Goal: Information Seeking & Learning: Learn about a topic

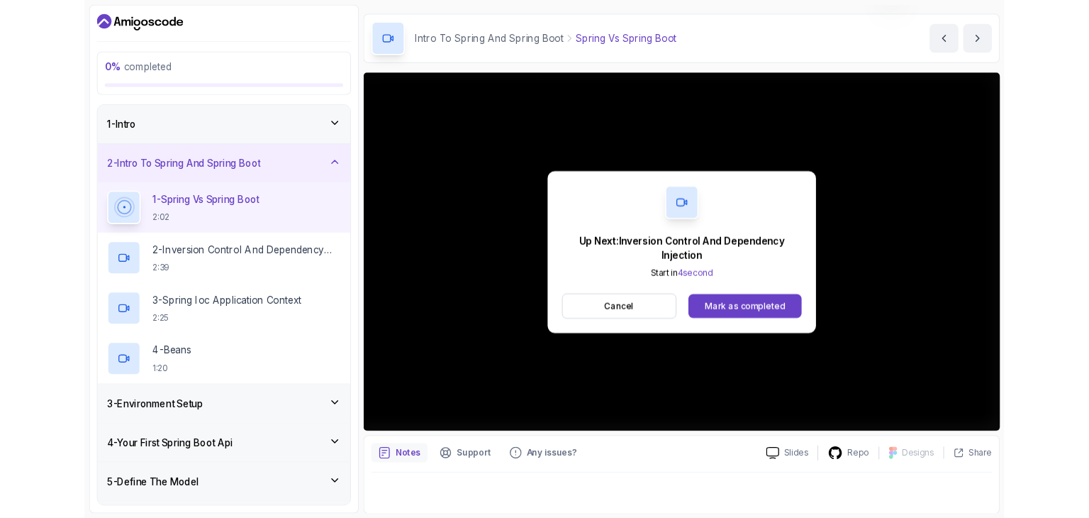
scroll to position [136, 0]
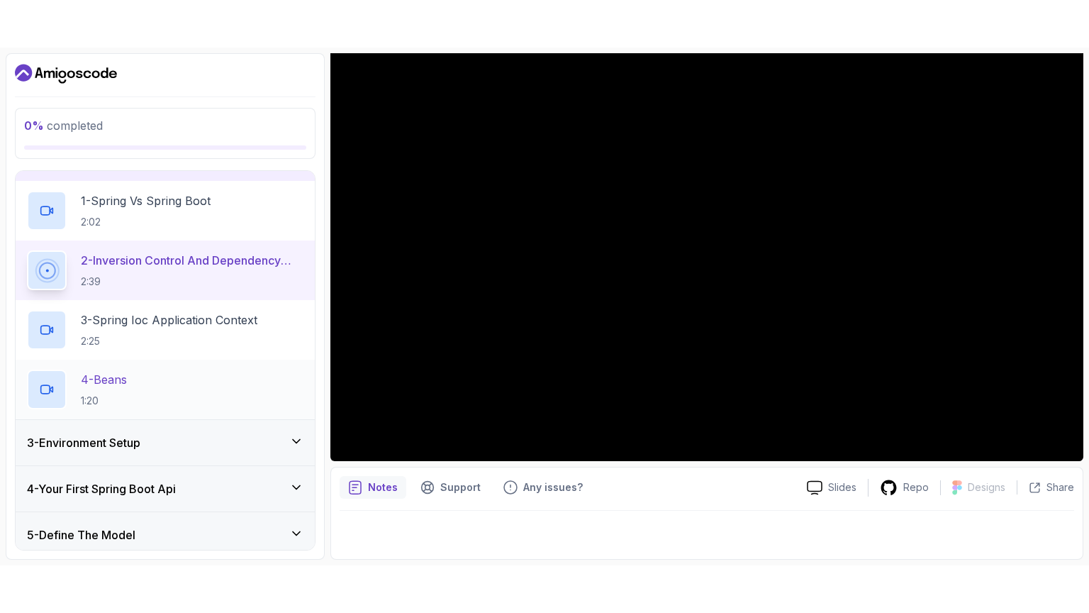
scroll to position [85, 0]
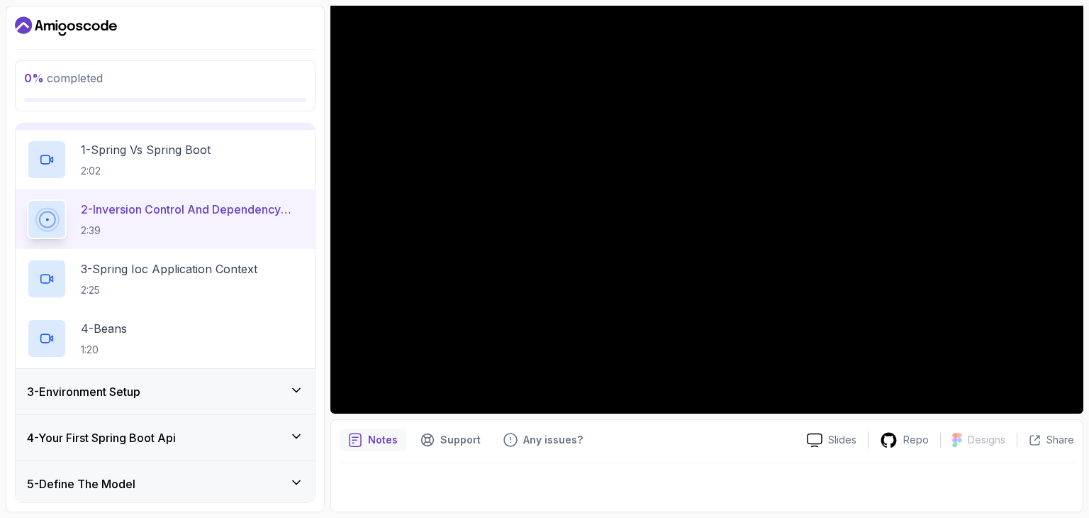
click at [269, 383] on div "3 - Environment Setup" at bounding box center [165, 391] width 277 height 17
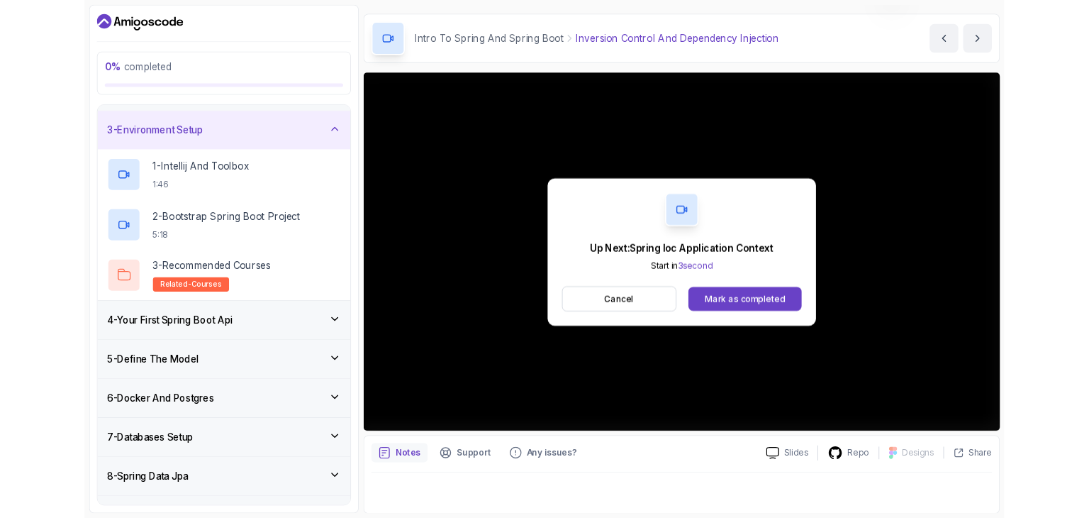
scroll to position [136, 0]
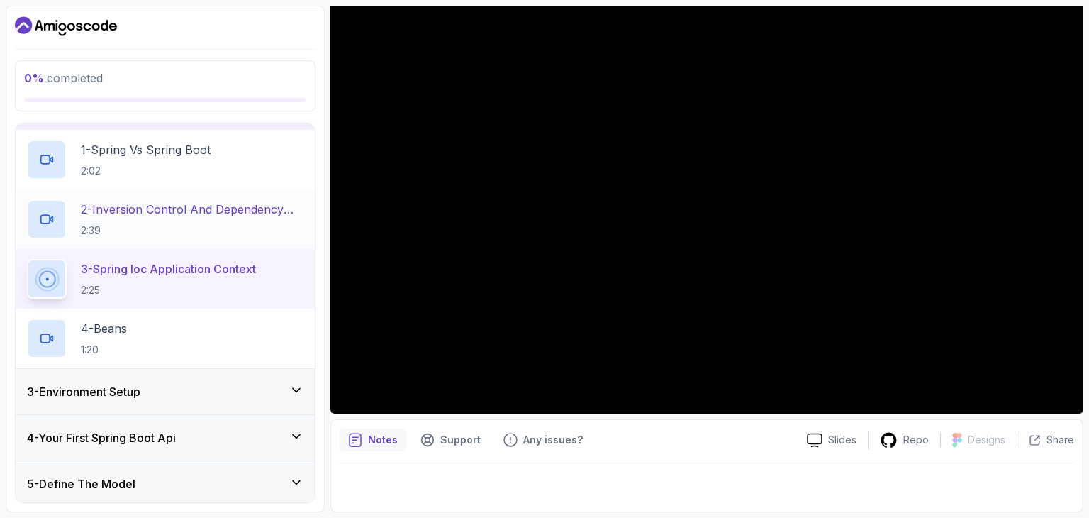
click at [177, 216] on p "2 - Inversion Control And Dependency Injection" at bounding box center [192, 209] width 223 height 17
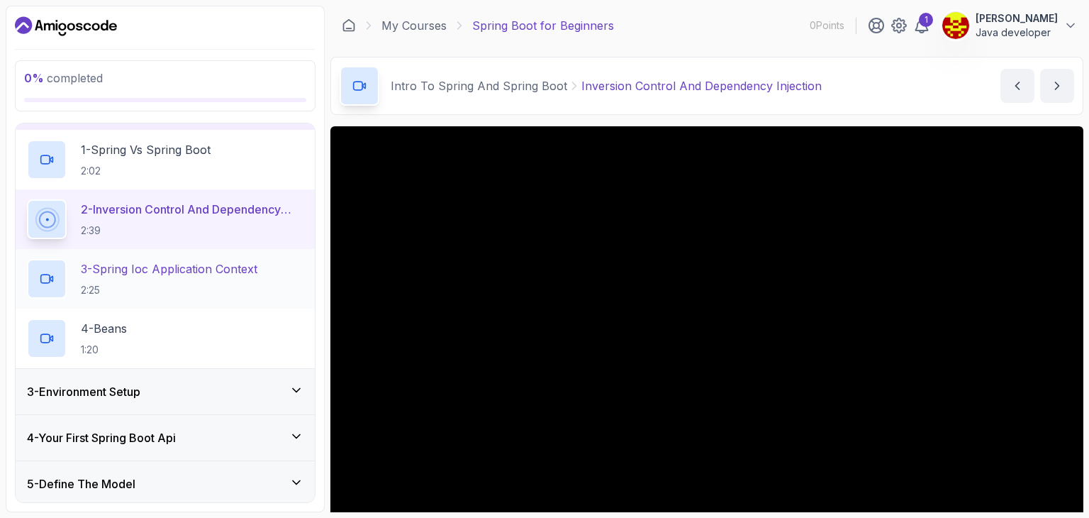
click at [172, 267] on p "3 - Spring Ioc Application Context" at bounding box center [169, 268] width 177 height 17
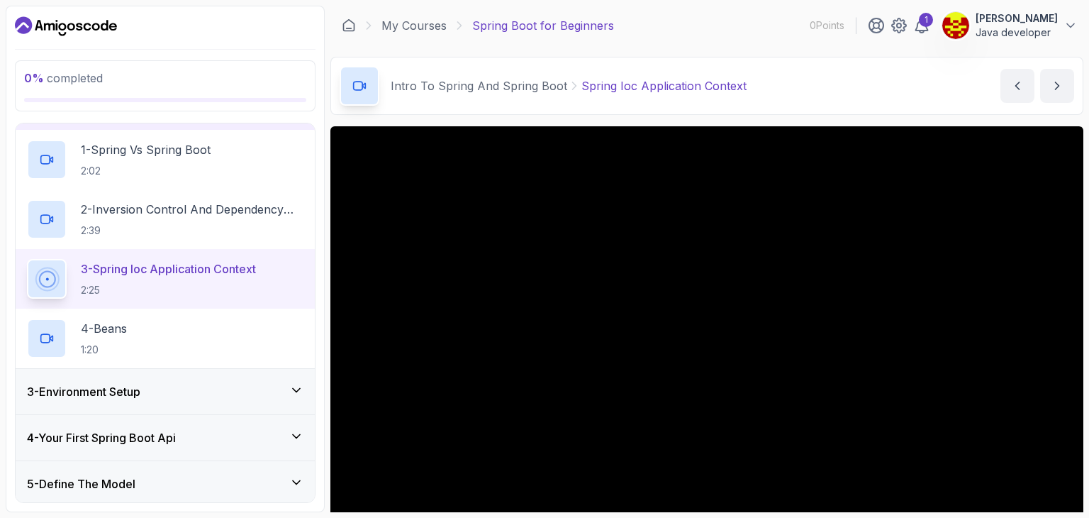
scroll to position [136, 0]
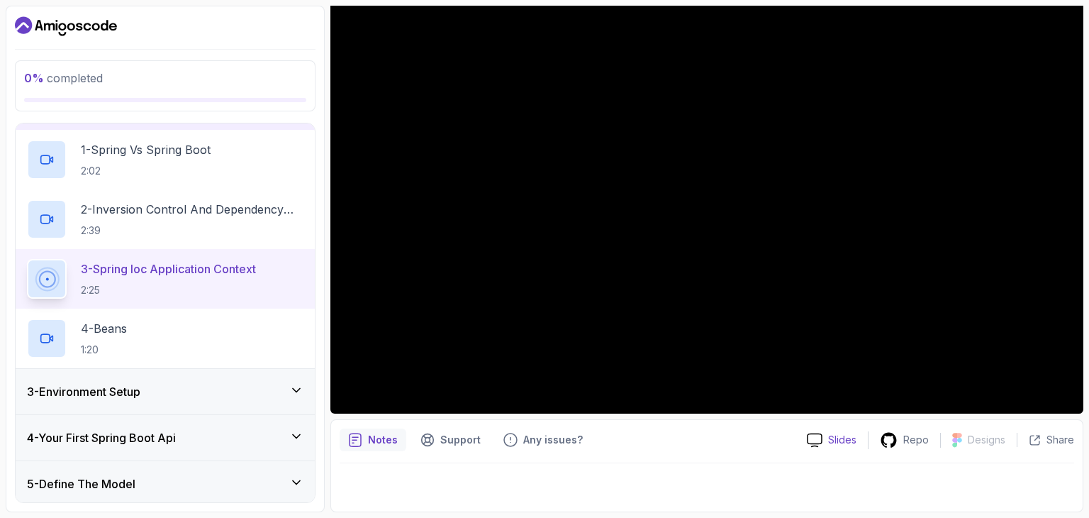
click at [817, 443] on icon at bounding box center [815, 440] width 16 height 15
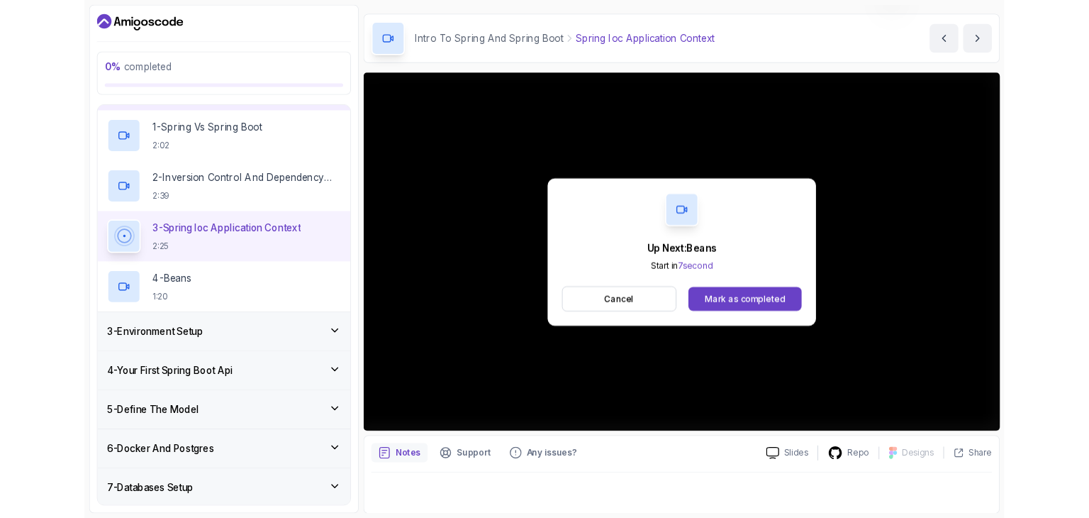
scroll to position [135, 0]
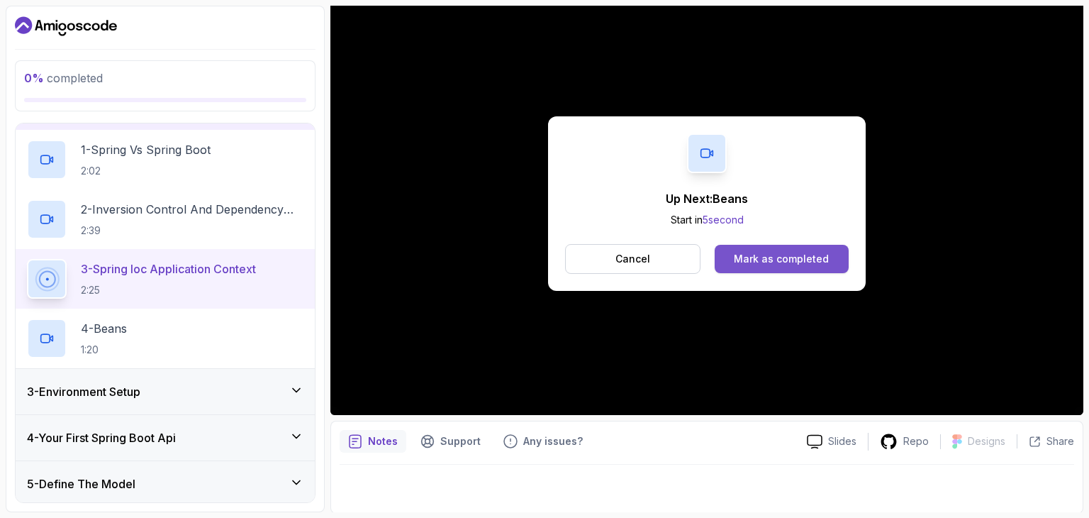
click at [782, 256] on div "Mark as completed" at bounding box center [781, 259] width 95 height 14
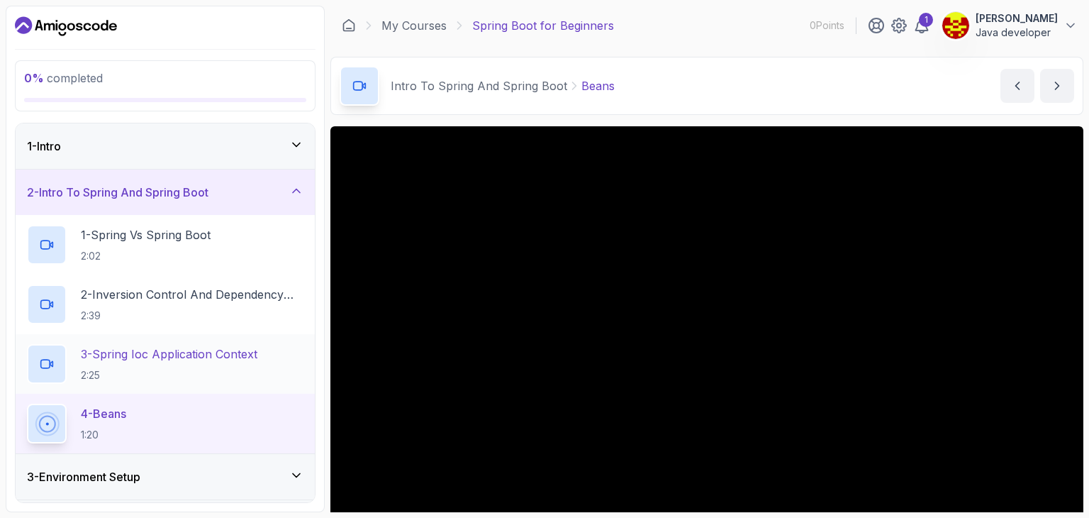
click at [150, 358] on p "3 - Spring Ioc Application Context" at bounding box center [169, 353] width 177 height 17
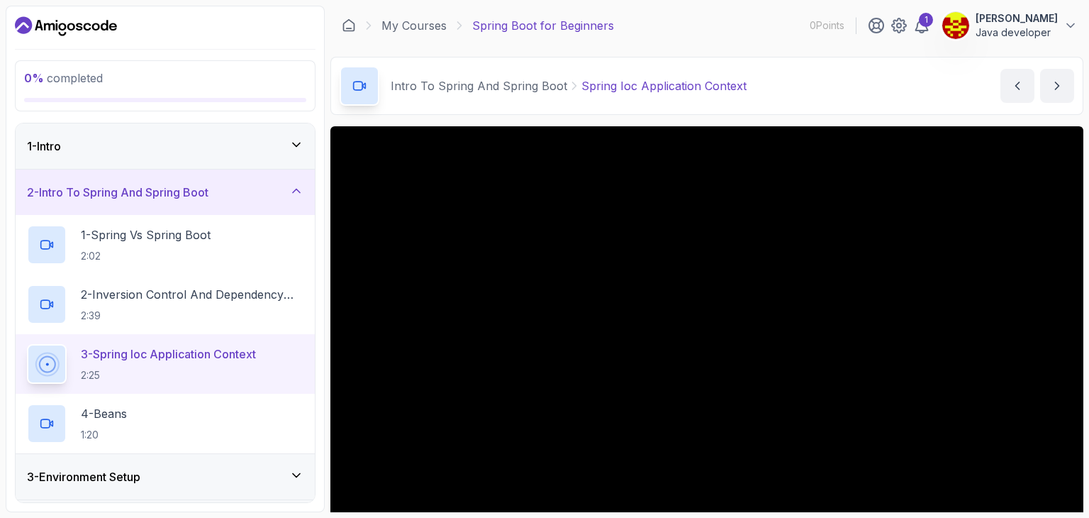
scroll to position [136, 0]
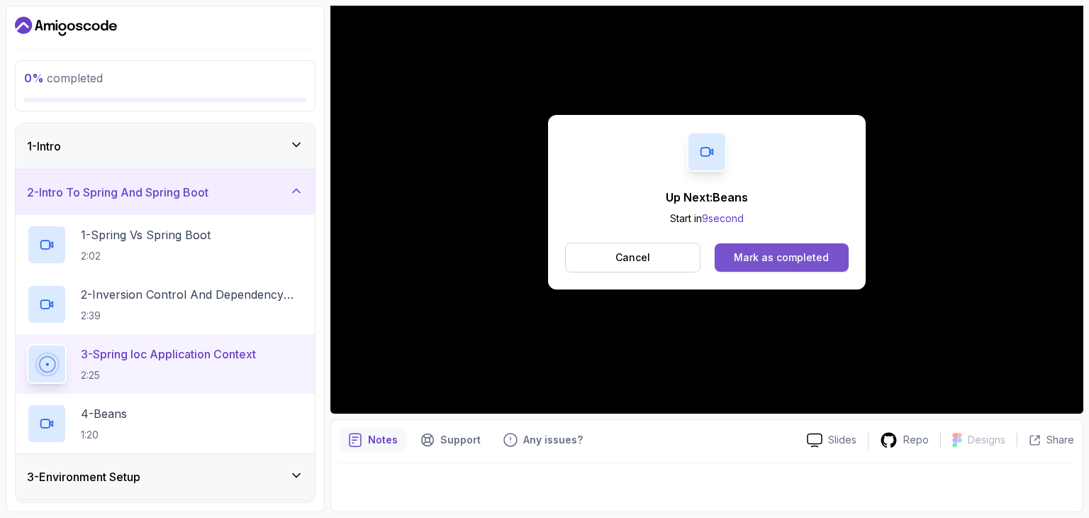
click at [756, 255] on div "Mark as completed" at bounding box center [781, 257] width 95 height 14
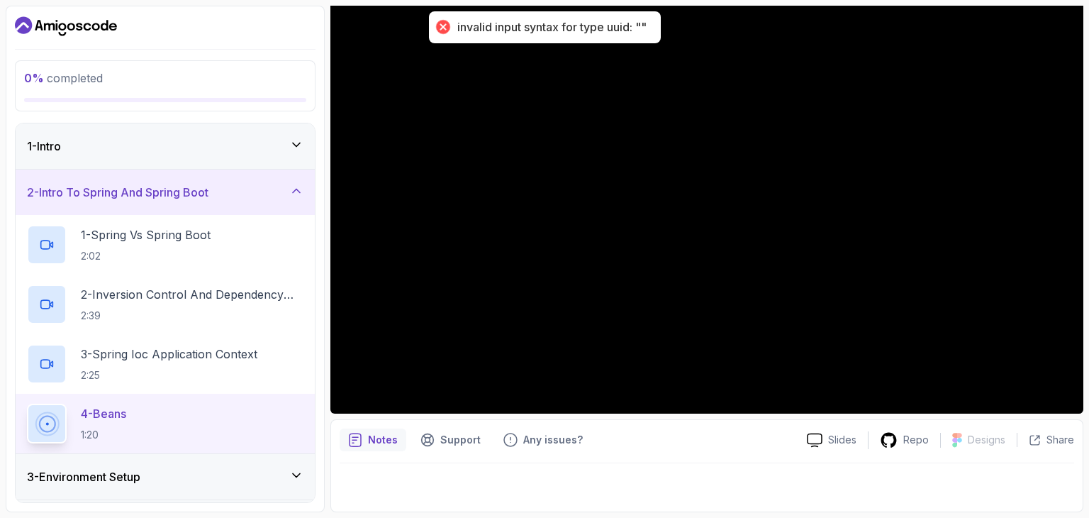
click at [618, 26] on div "invalid input syntax for type uuid: """ at bounding box center [551, 27] width 189 height 15
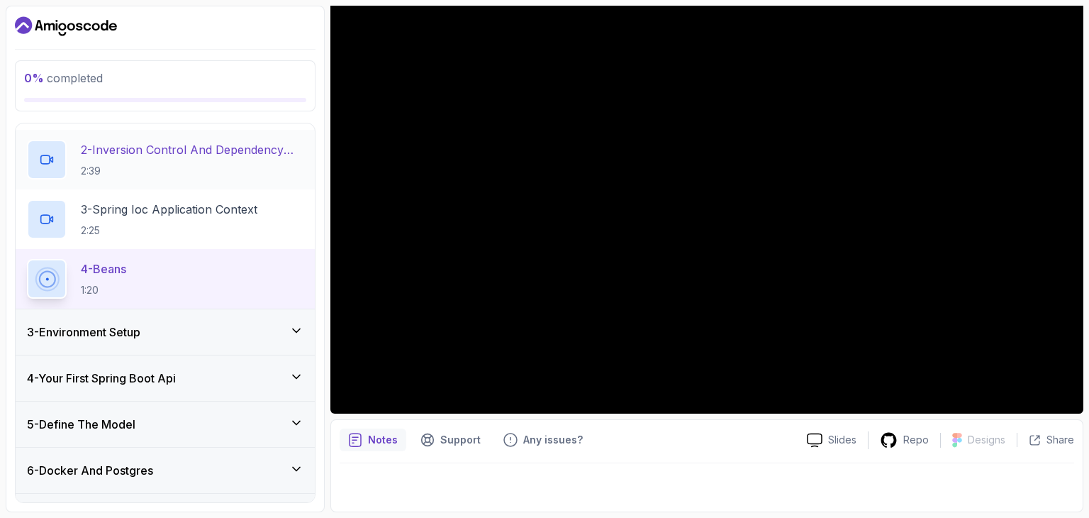
scroll to position [147, 0]
click at [294, 417] on icon at bounding box center [296, 420] width 14 height 14
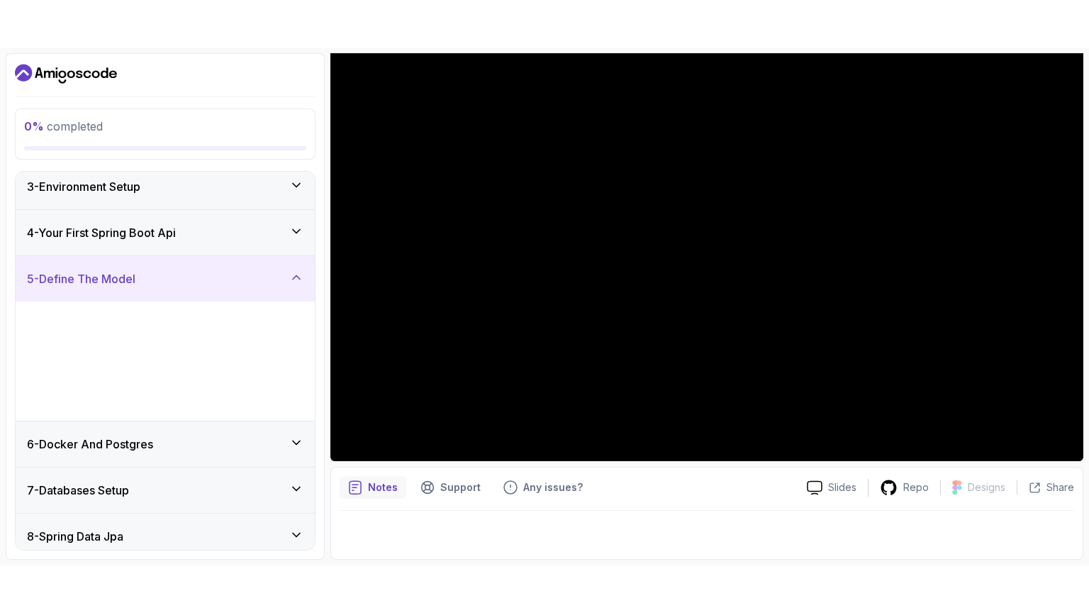
scroll to position [100, 0]
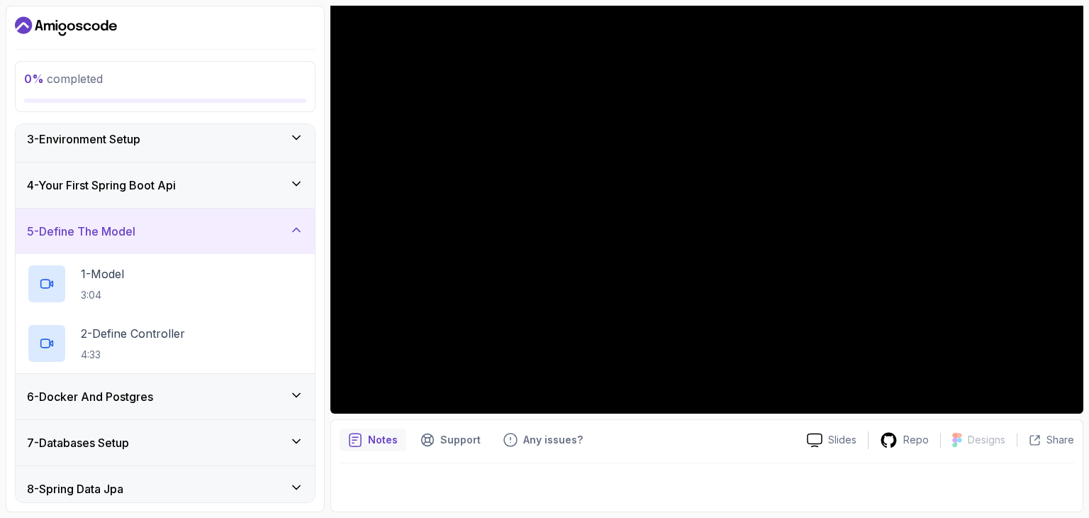
click at [296, 229] on icon at bounding box center [296, 230] width 14 height 14
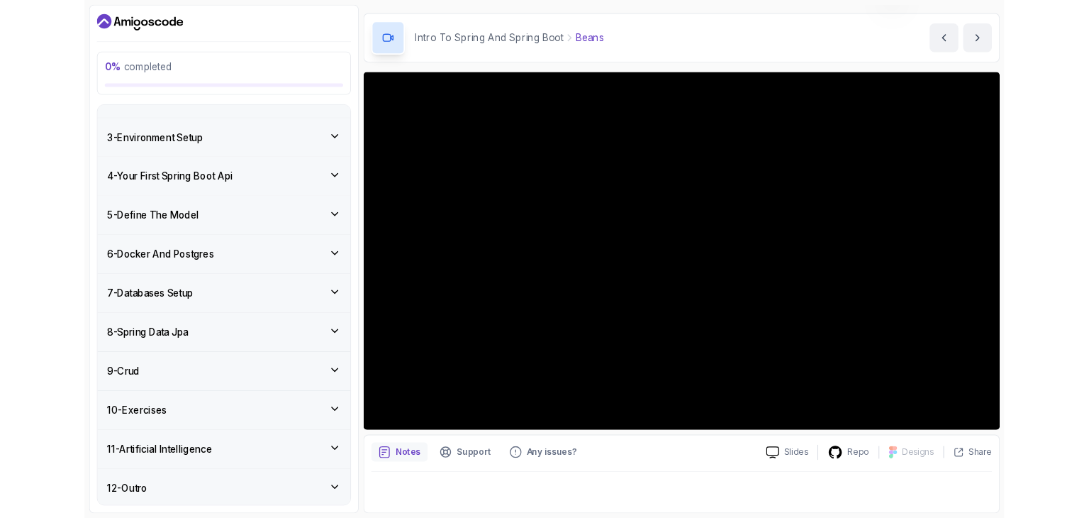
scroll to position [40, 0]
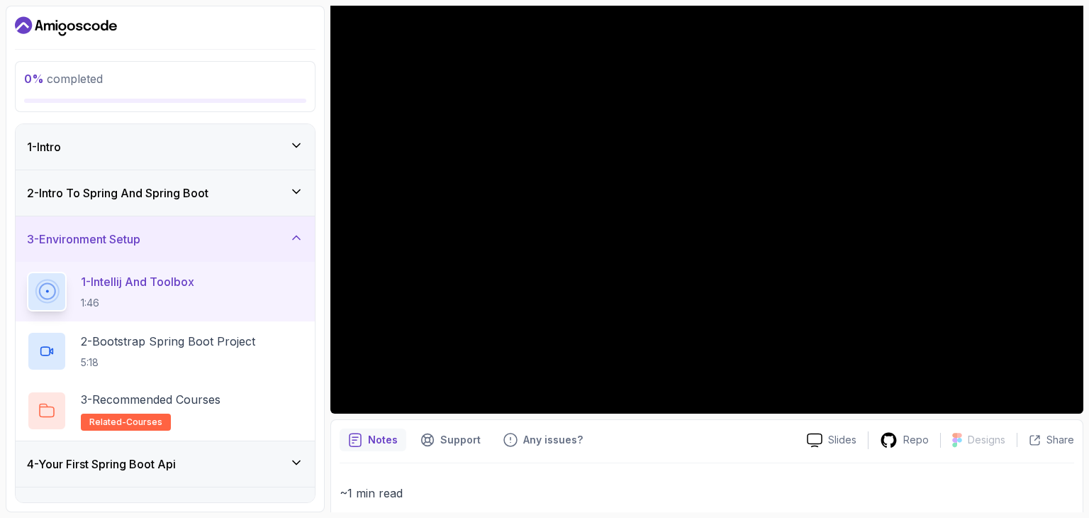
click at [272, 186] on div "2 - Intro To Spring And Spring Boot" at bounding box center [165, 192] width 277 height 17
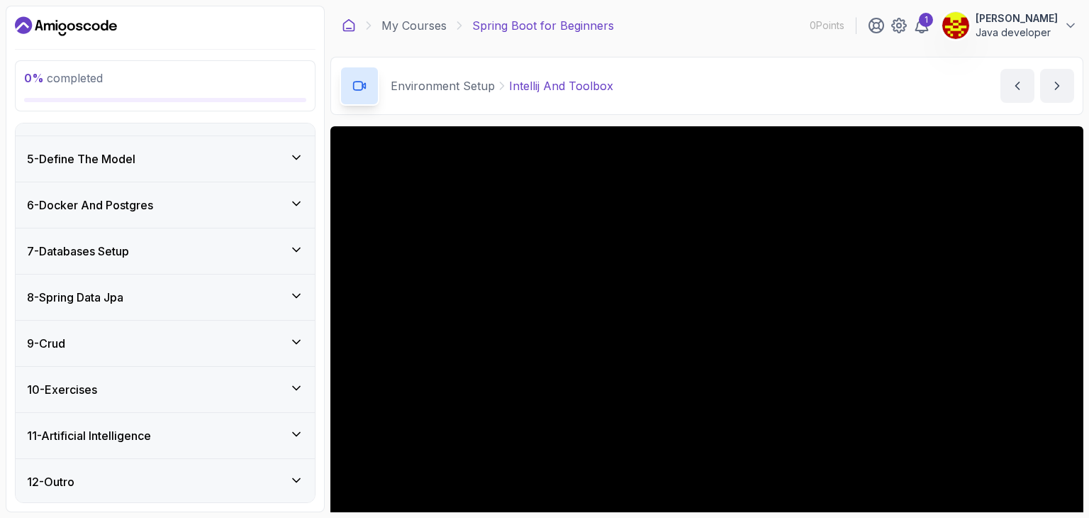
click at [344, 25] on icon at bounding box center [349, 25] width 11 height 11
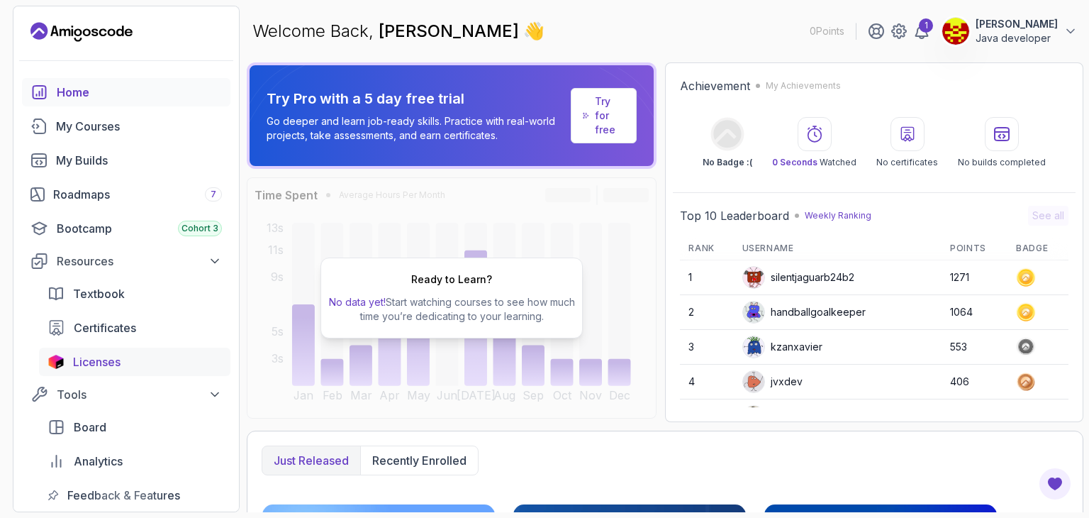
click at [97, 361] on span "Licenses" at bounding box center [97, 361] width 48 height 17
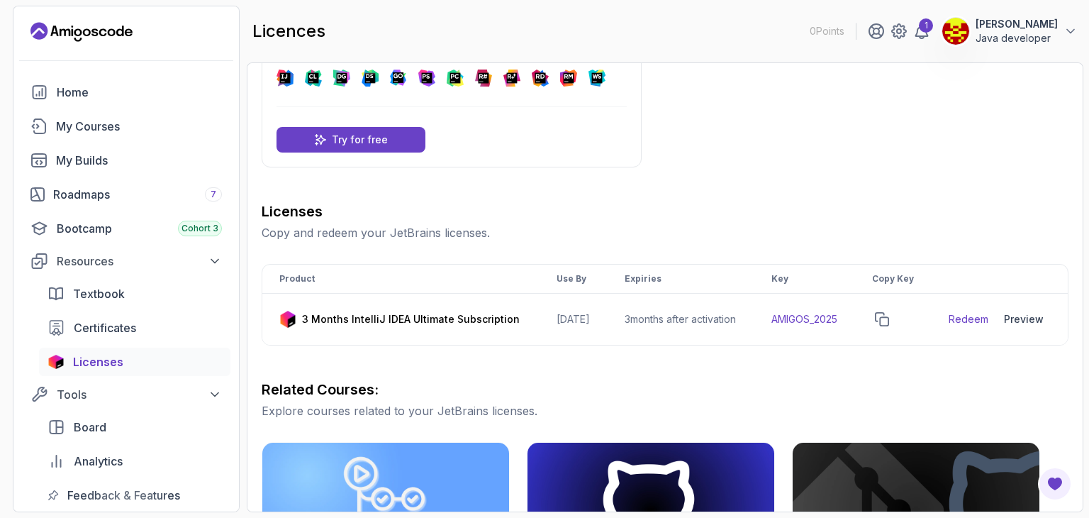
scroll to position [70, 0]
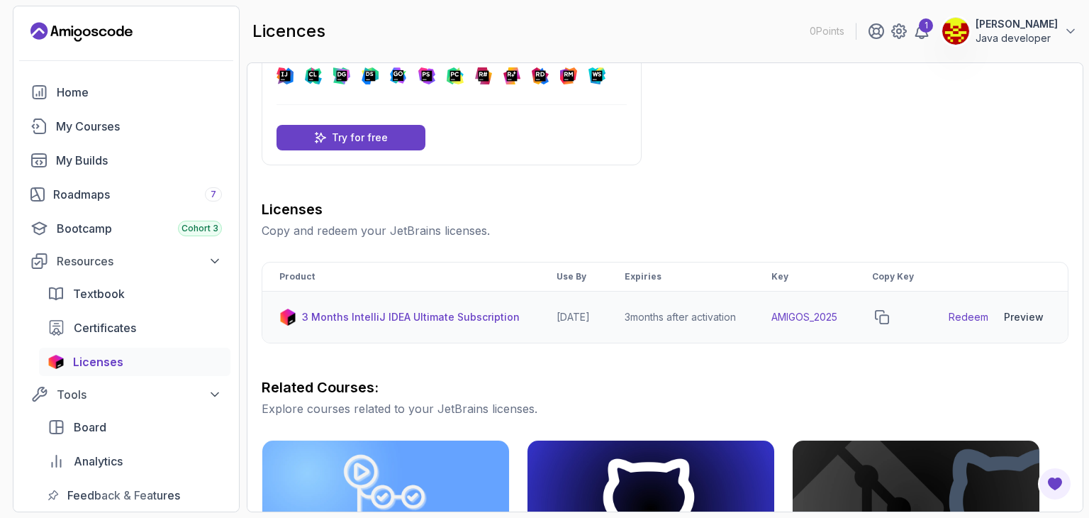
click at [1035, 324] on div "Preview" at bounding box center [1024, 317] width 40 height 14
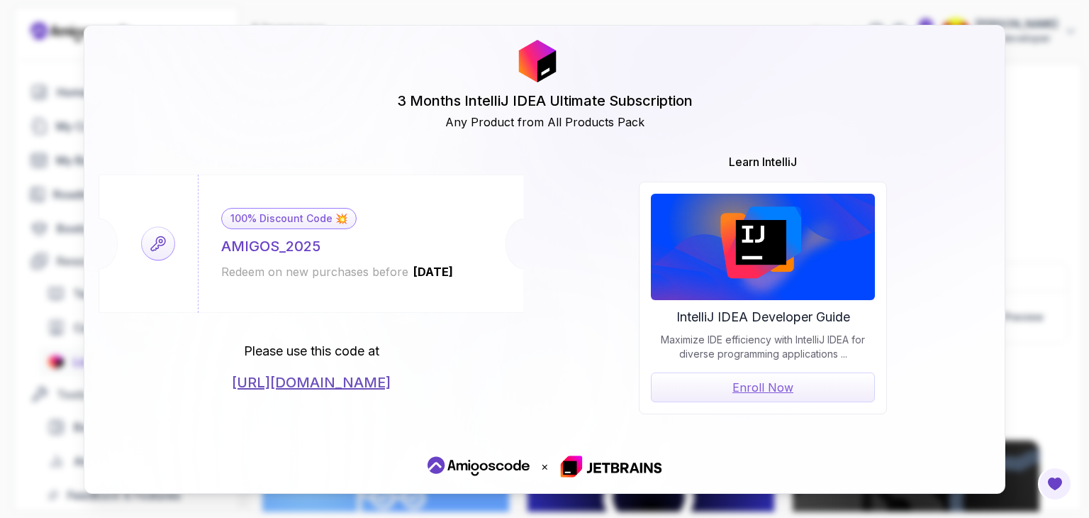
click at [1073, 127] on div "3 Months IntelliJ IDEA Ultimate Subscription Any Product from All Products Pack…" at bounding box center [544, 259] width 1089 height 518
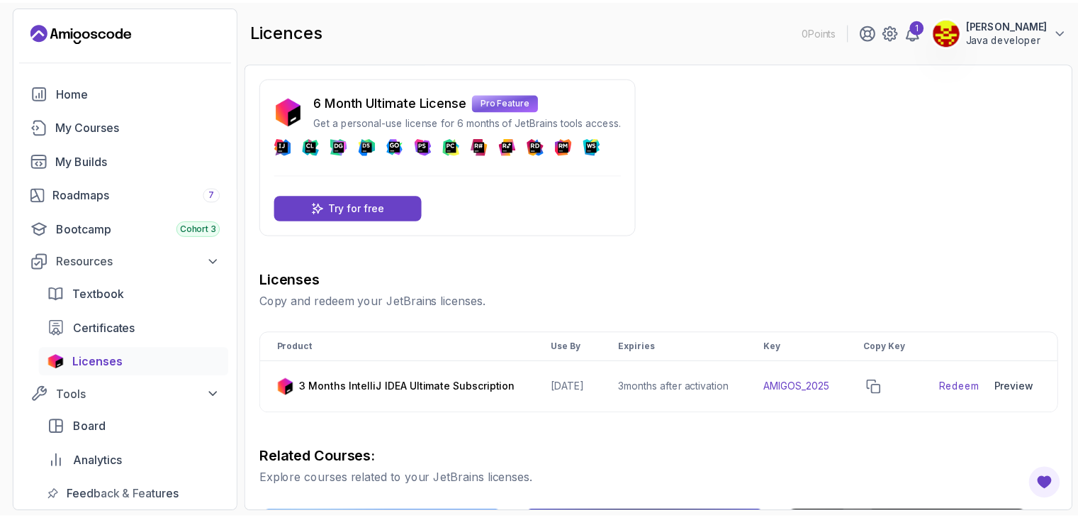
scroll to position [0, 0]
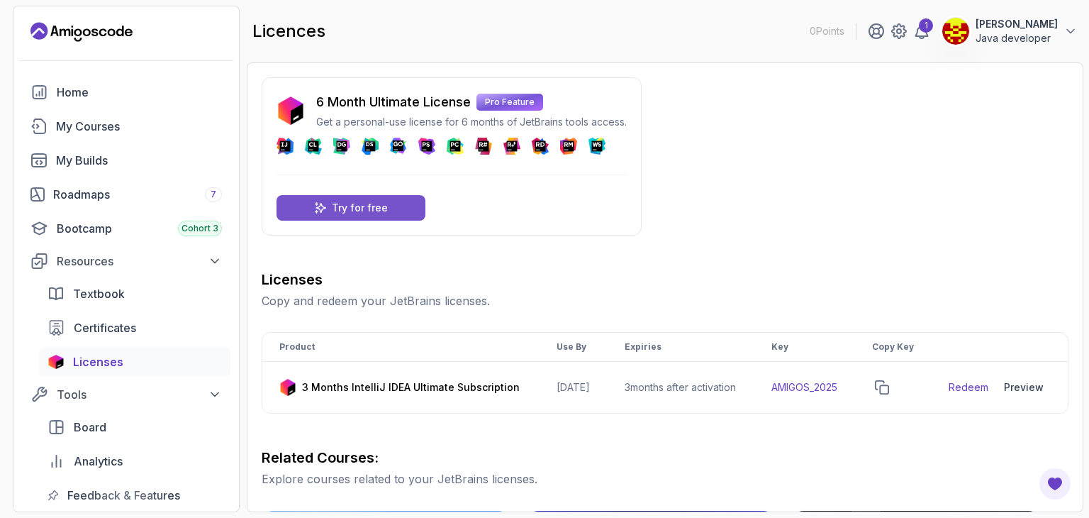
click at [360, 208] on p "Try for free" at bounding box center [360, 208] width 56 height 14
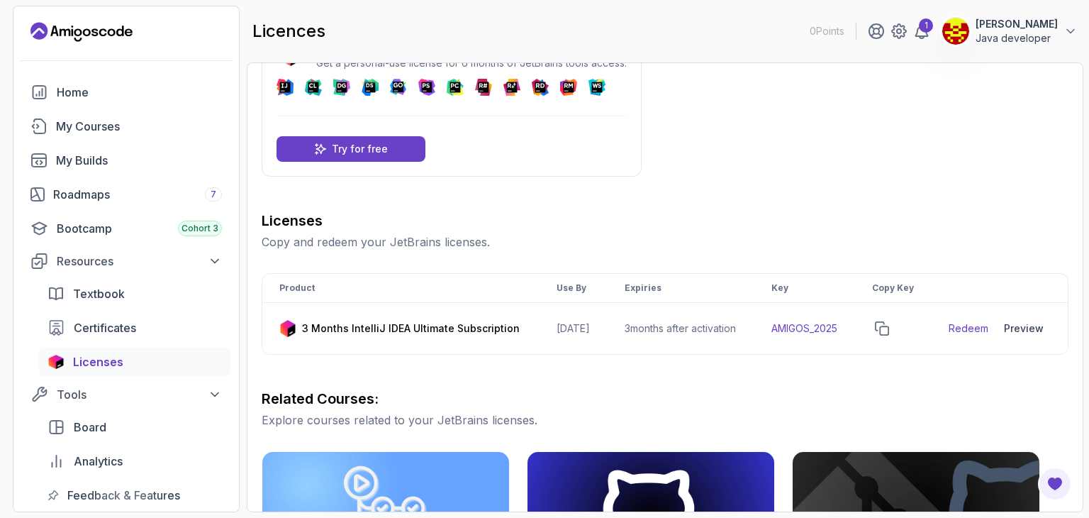
scroll to position [62, 0]
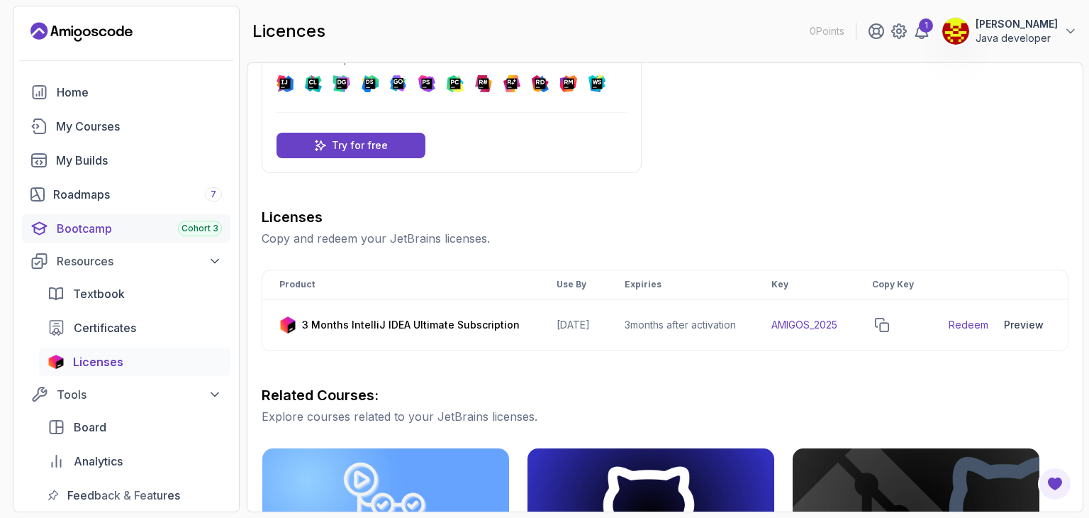
click at [99, 233] on div "Bootcamp Cohort 3" at bounding box center [139, 228] width 165 height 17
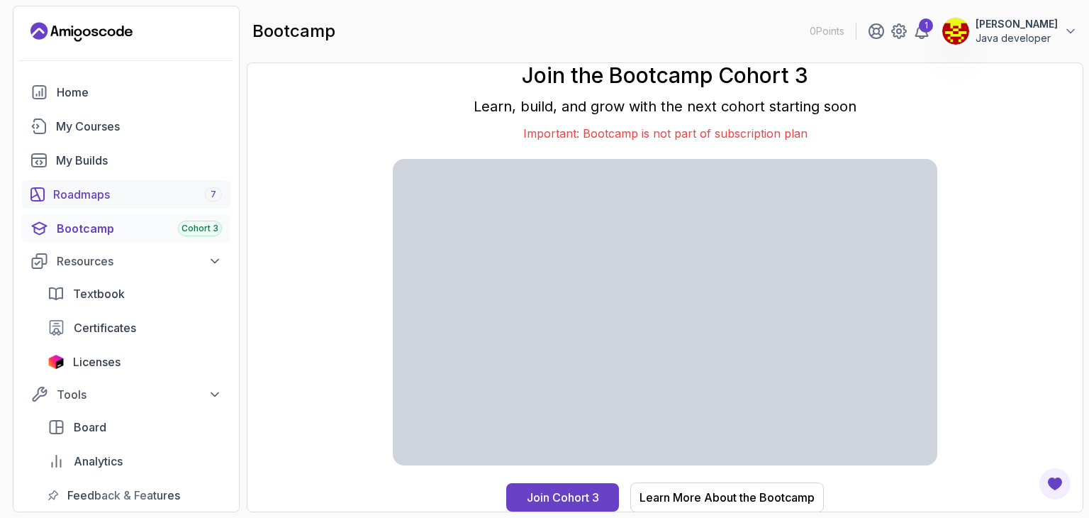
click at [82, 193] on div "Roadmaps 7" at bounding box center [137, 194] width 169 height 17
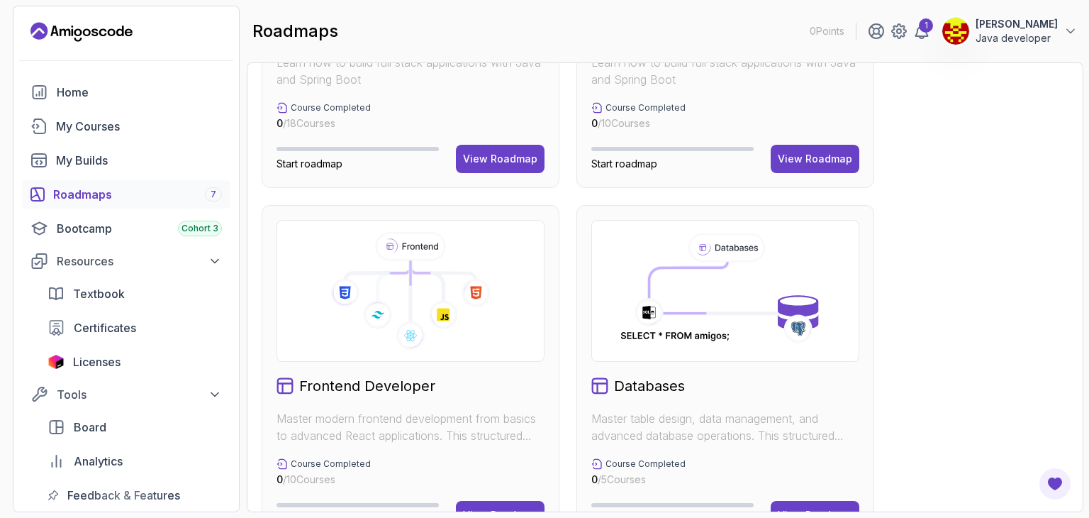
scroll to position [570, 0]
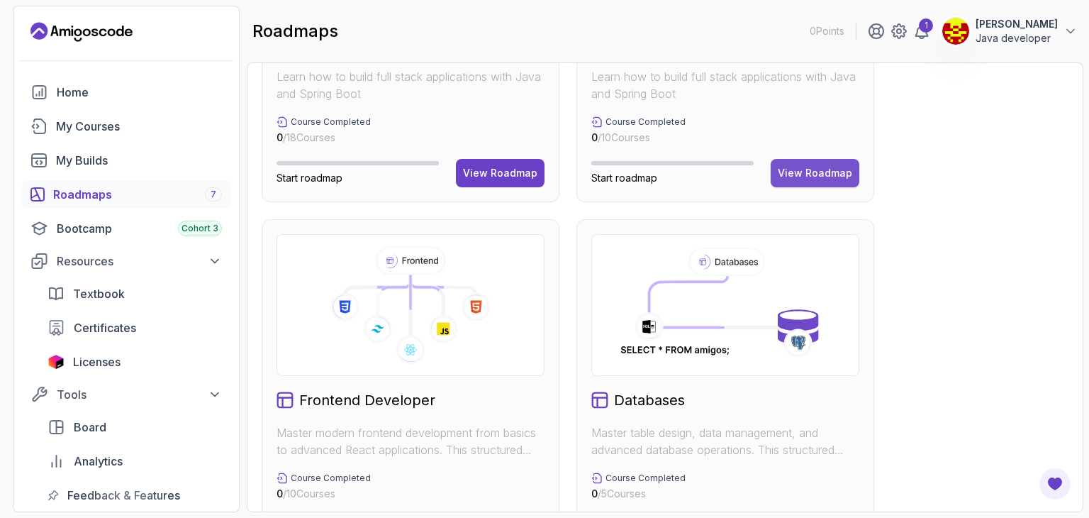
click at [797, 174] on div "View Roadmap" at bounding box center [815, 173] width 74 height 14
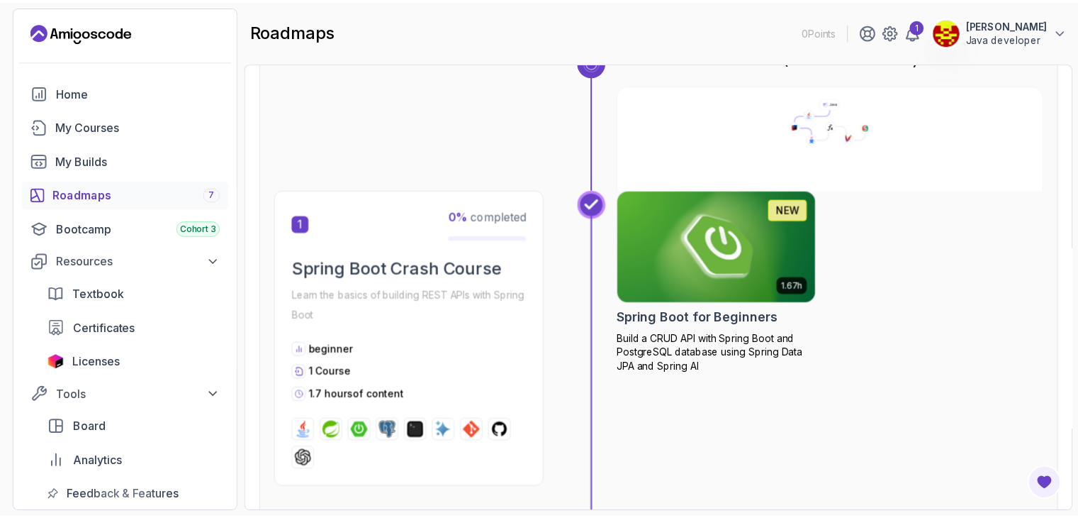
scroll to position [65, 0]
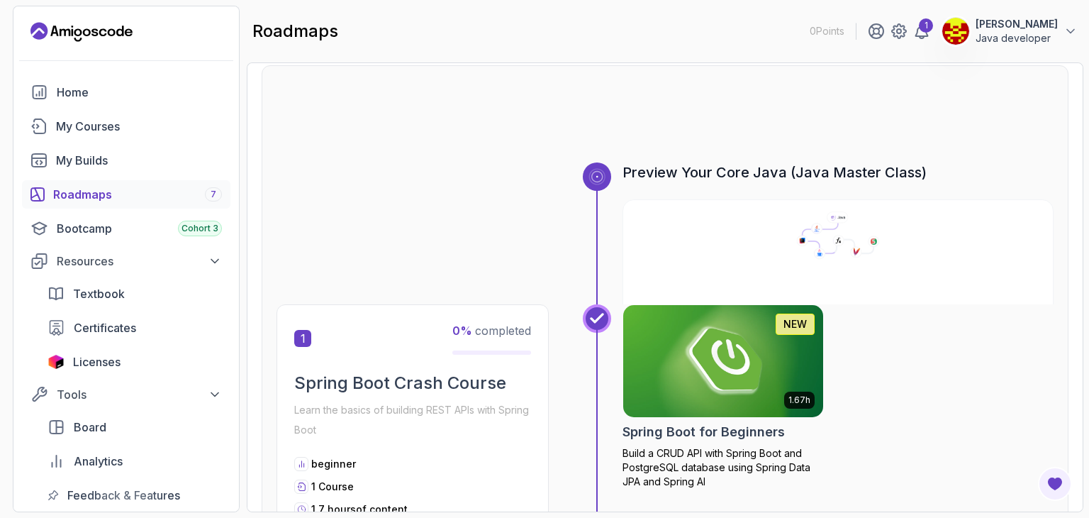
click at [737, 388] on img at bounding box center [723, 361] width 210 height 118
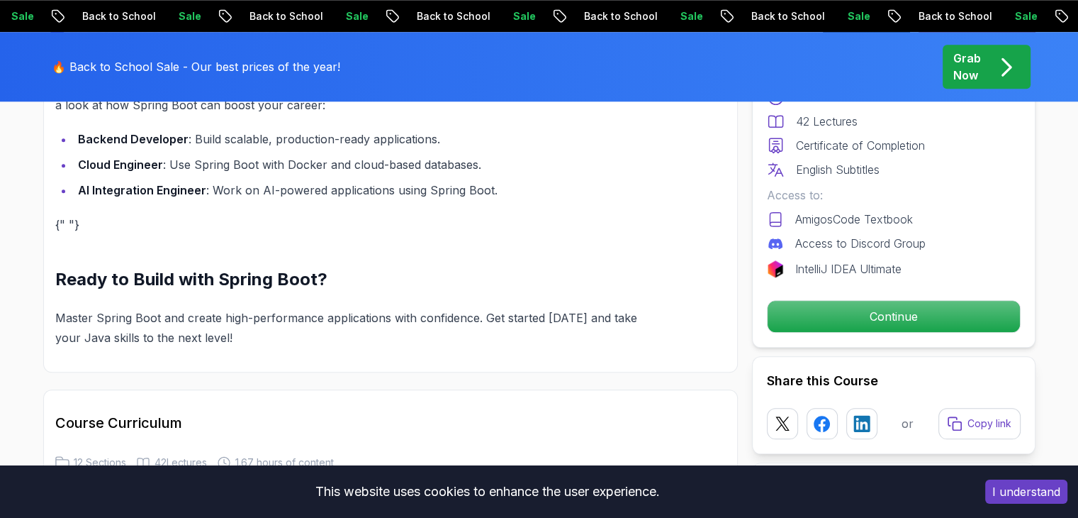
scroll to position [1489, 0]
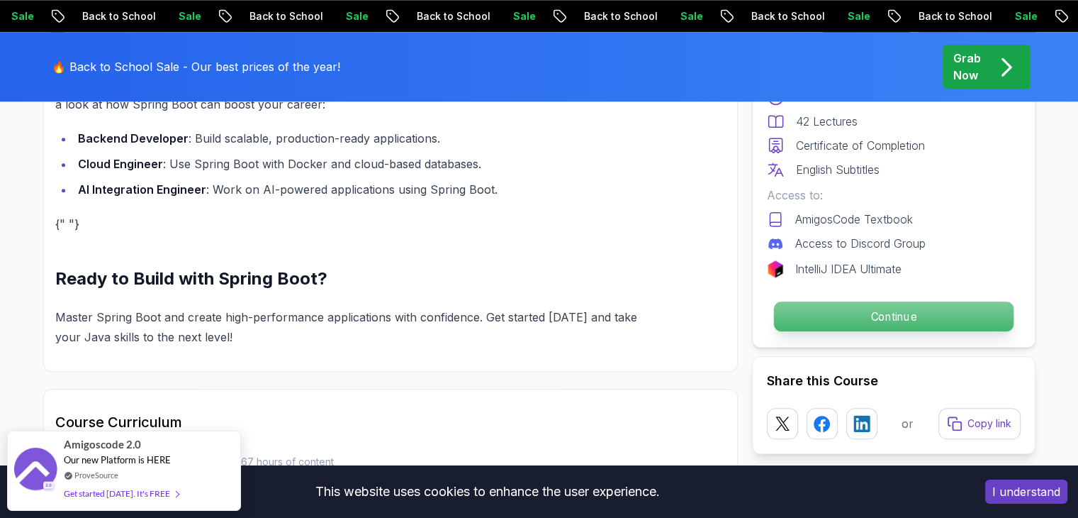
click at [886, 316] on p "Continue" at bounding box center [894, 316] width 240 height 30
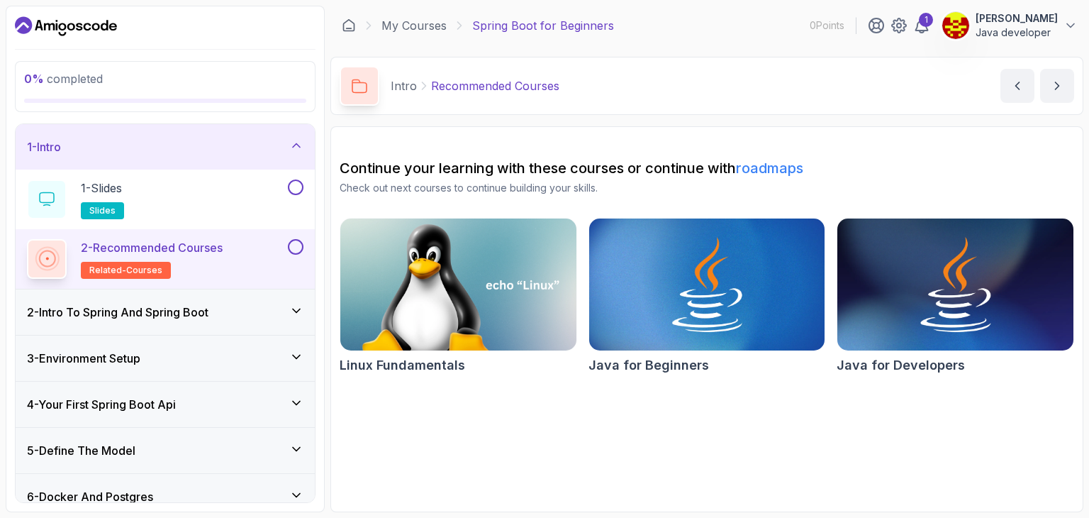
scroll to position [67, 0]
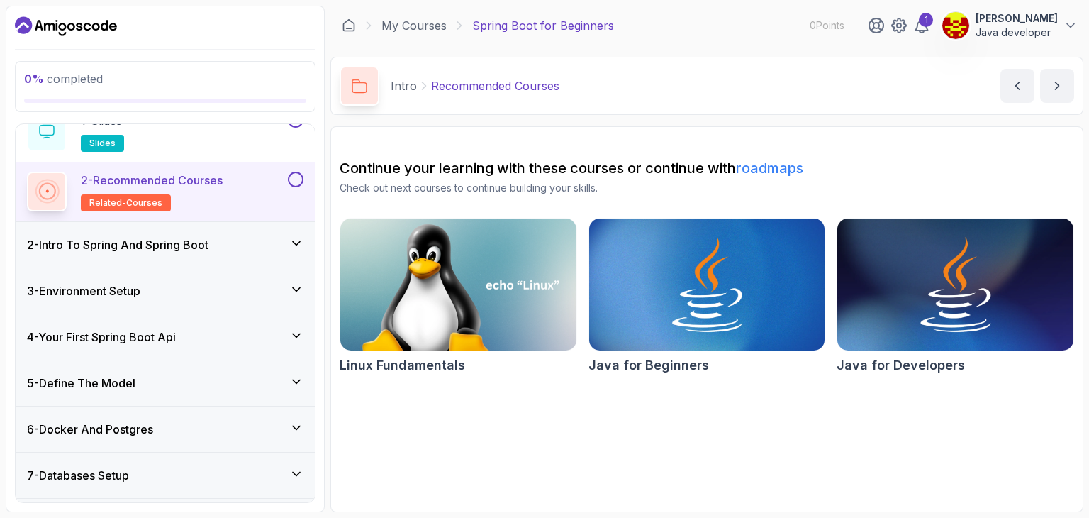
click at [299, 289] on icon at bounding box center [296, 289] width 14 height 14
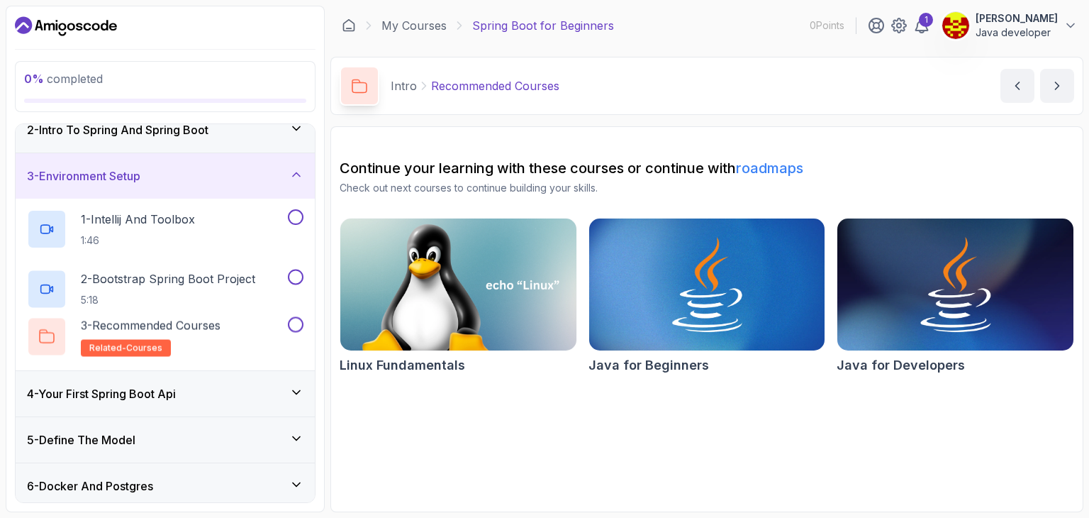
scroll to position [45, 0]
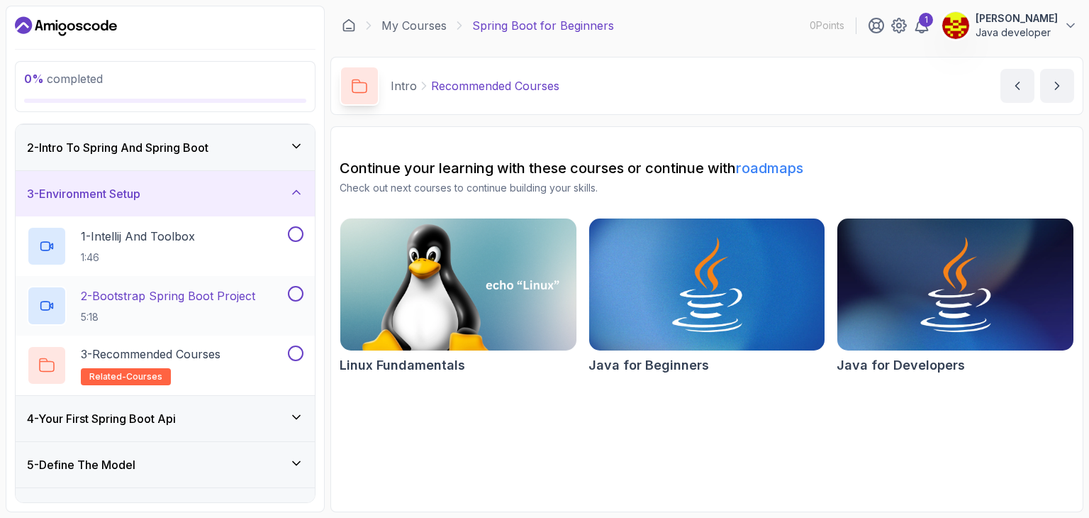
click at [145, 299] on p "2 - Bootstrap Spring Boot Project" at bounding box center [168, 295] width 174 height 17
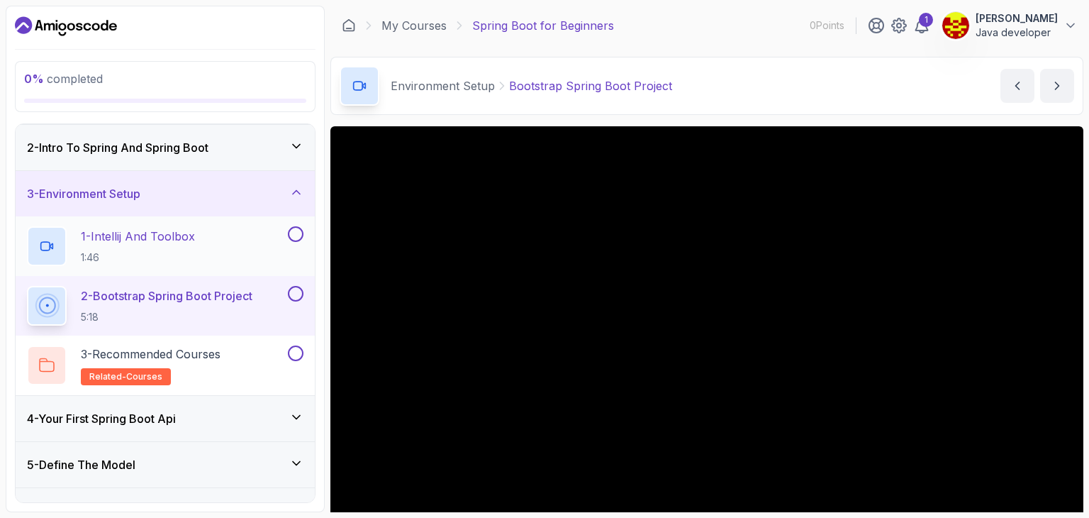
click at [125, 239] on p "1 - Intellij And Toolbox" at bounding box center [138, 236] width 114 height 17
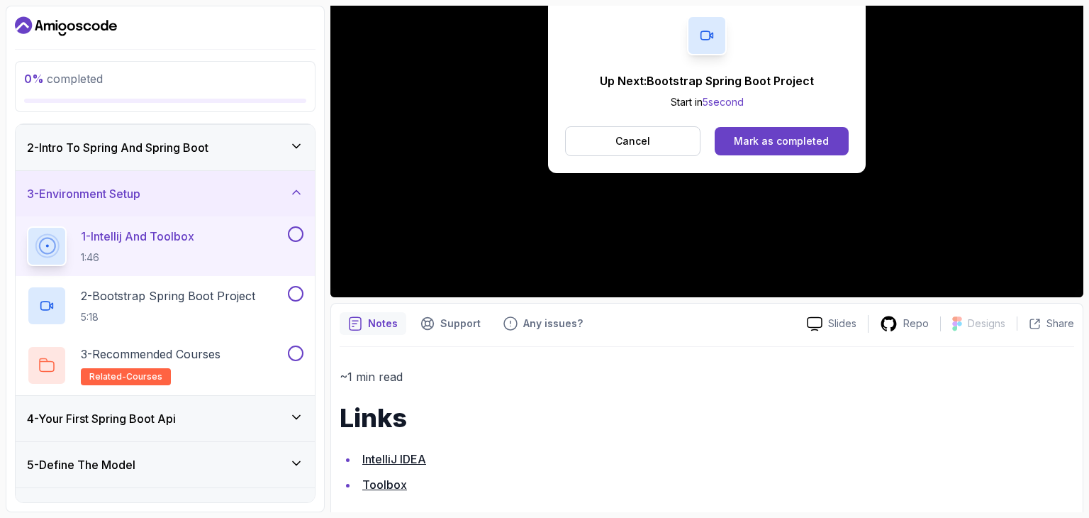
scroll to position [269, 0]
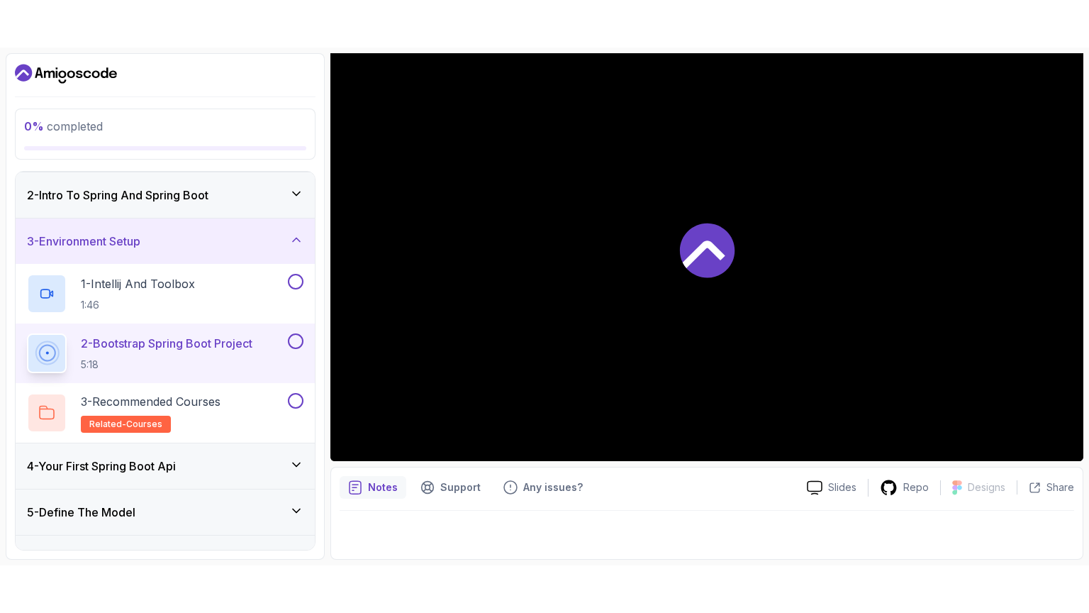
scroll to position [136, 0]
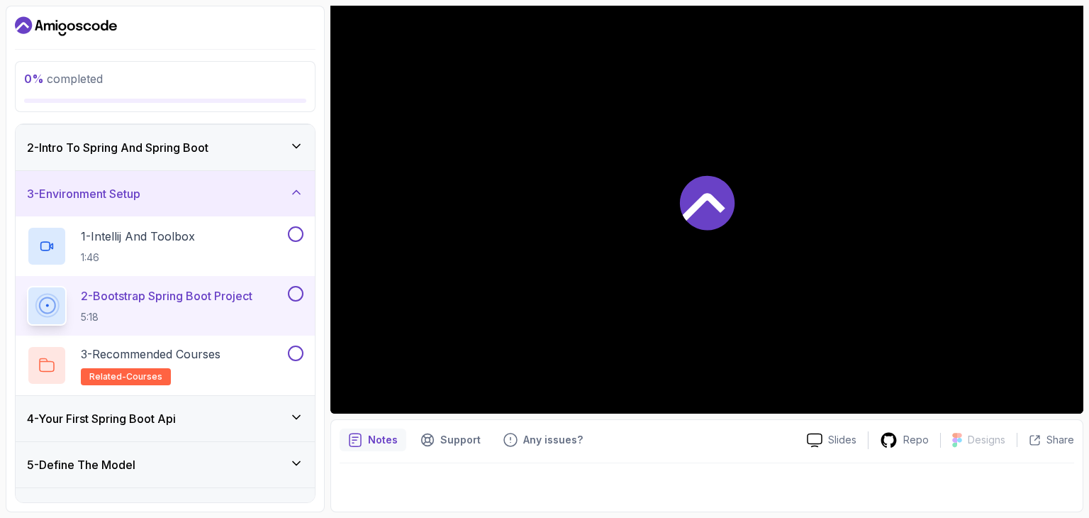
click at [386, 467] on div at bounding box center [707, 483] width 735 height 40
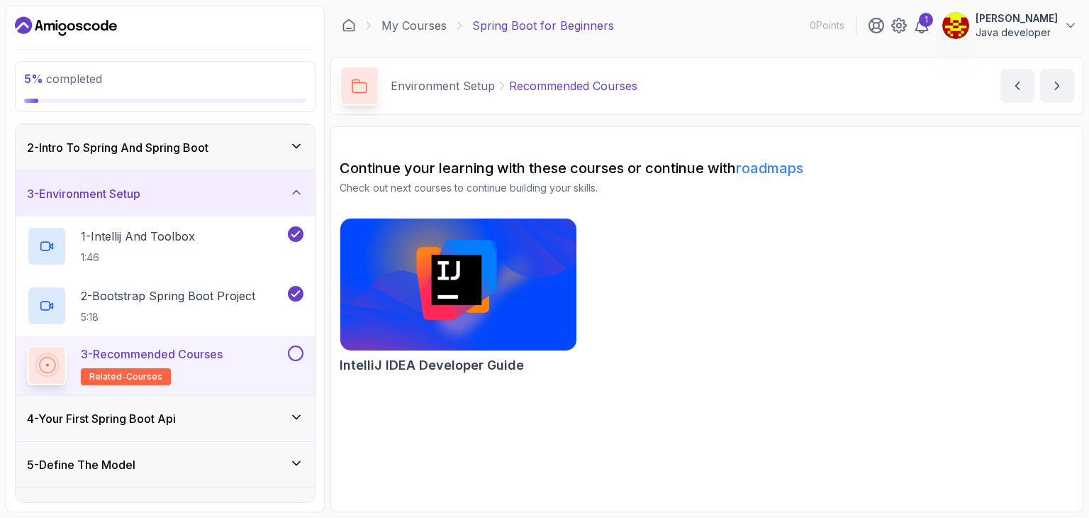
click at [289, 140] on div "2 - Intro To Spring And Spring Boot" at bounding box center [165, 147] width 277 height 17
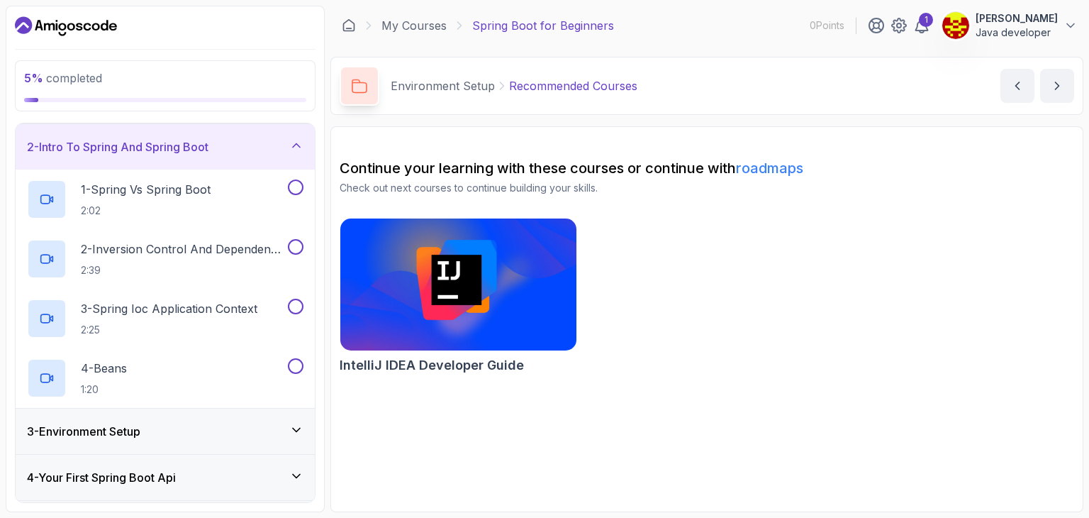
click at [296, 139] on icon at bounding box center [296, 145] width 14 height 14
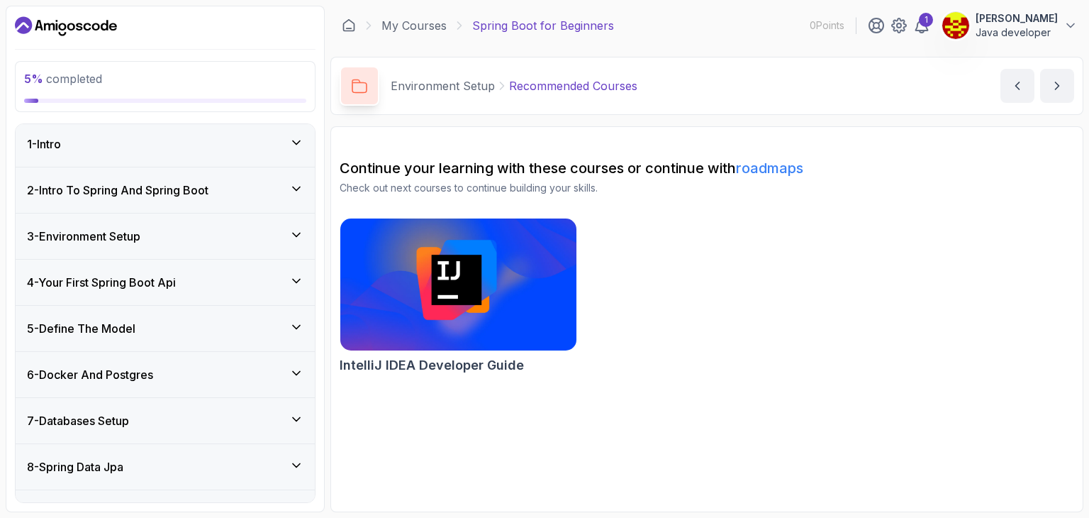
scroll to position [3, 0]
click at [291, 186] on icon at bounding box center [296, 189] width 14 height 14
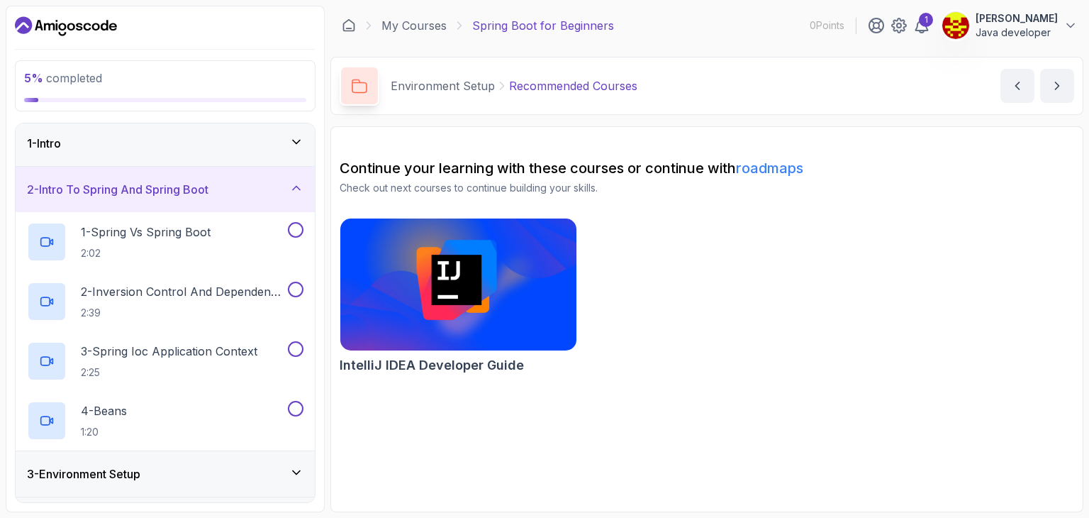
click at [288, 189] on div "2 - Intro To Spring And Spring Boot" at bounding box center [165, 189] width 277 height 17
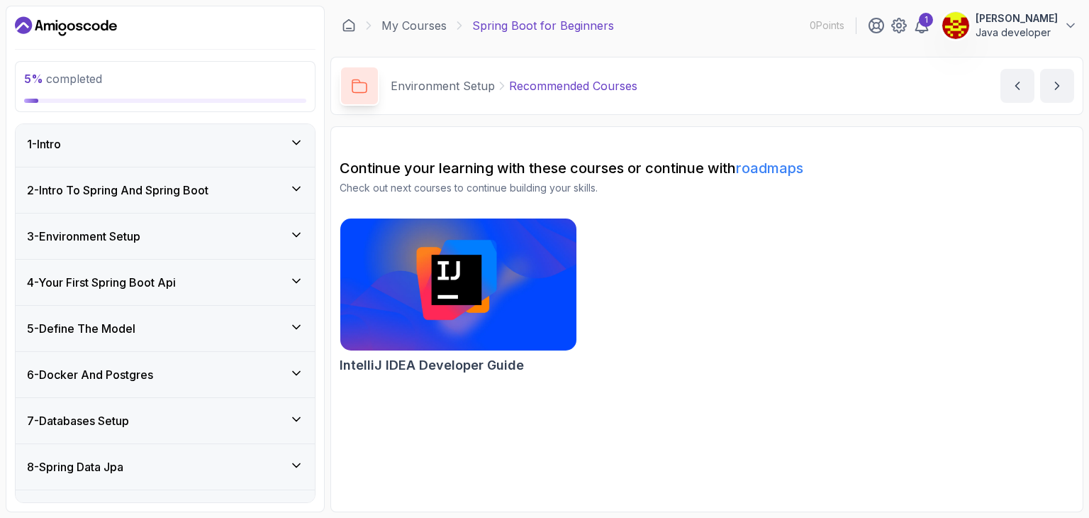
click at [289, 240] on div "3 - Environment Setup" at bounding box center [165, 236] width 277 height 17
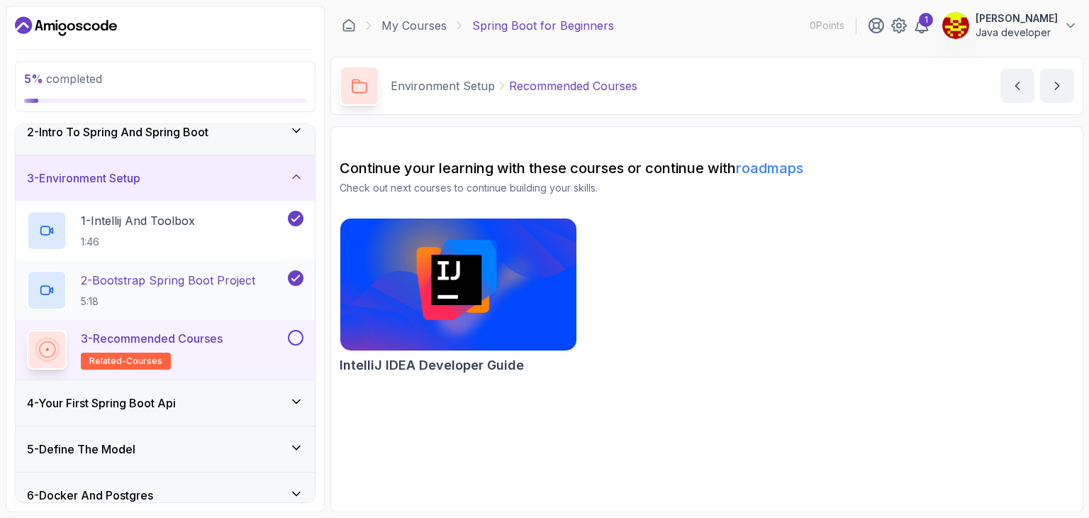
scroll to position [61, 0]
click at [272, 397] on div "4 - Your First Spring Boot Api" at bounding box center [165, 402] width 277 height 17
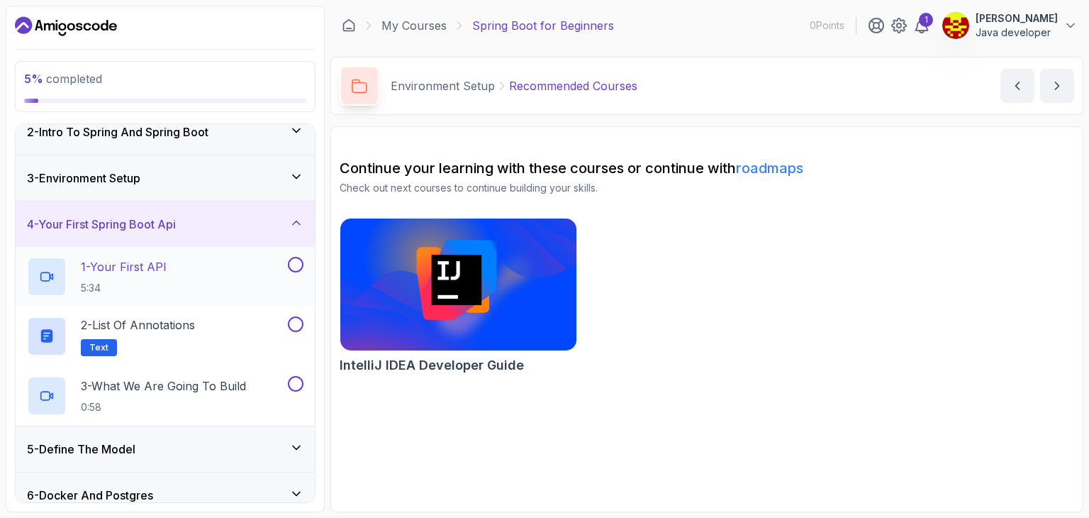
click at [196, 276] on div "1 - Your First API 5:34" at bounding box center [156, 277] width 258 height 40
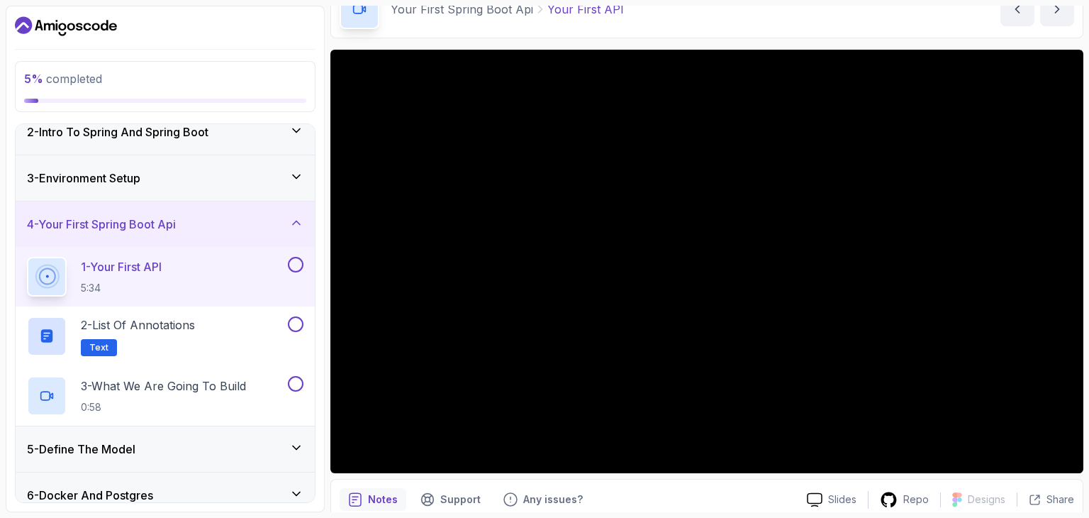
scroll to position [84, 0]
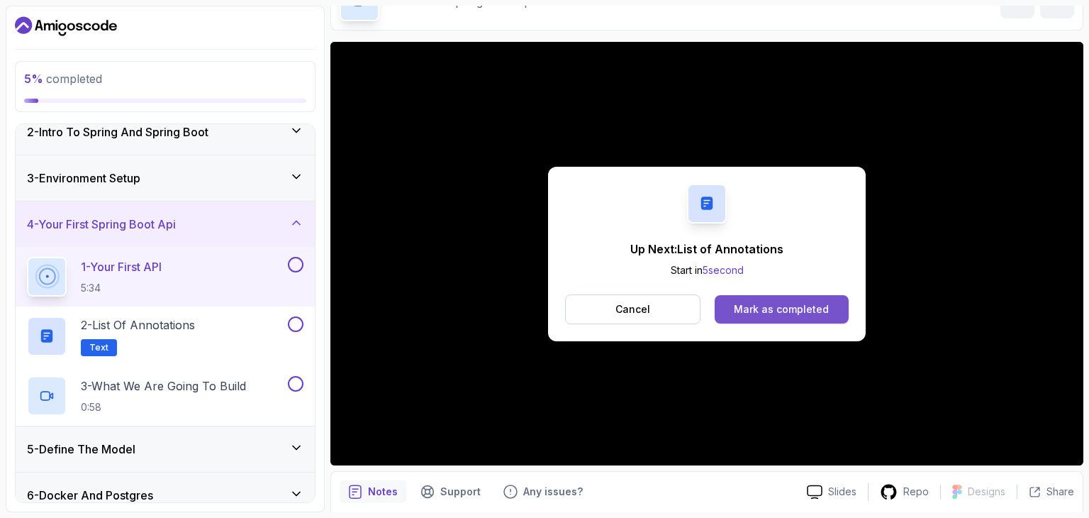
click at [801, 305] on div "Mark as completed" at bounding box center [781, 309] width 95 height 14
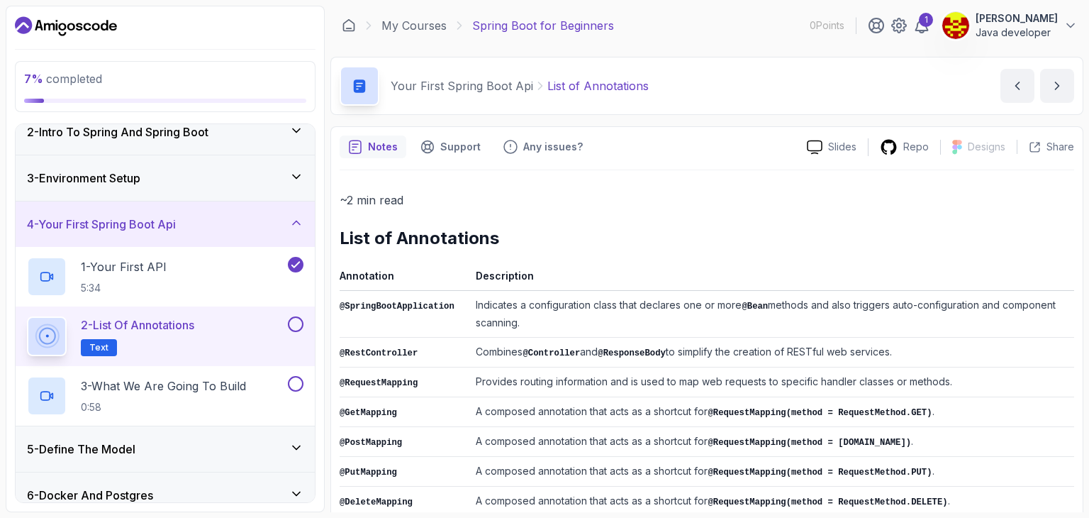
scroll to position [31, 0]
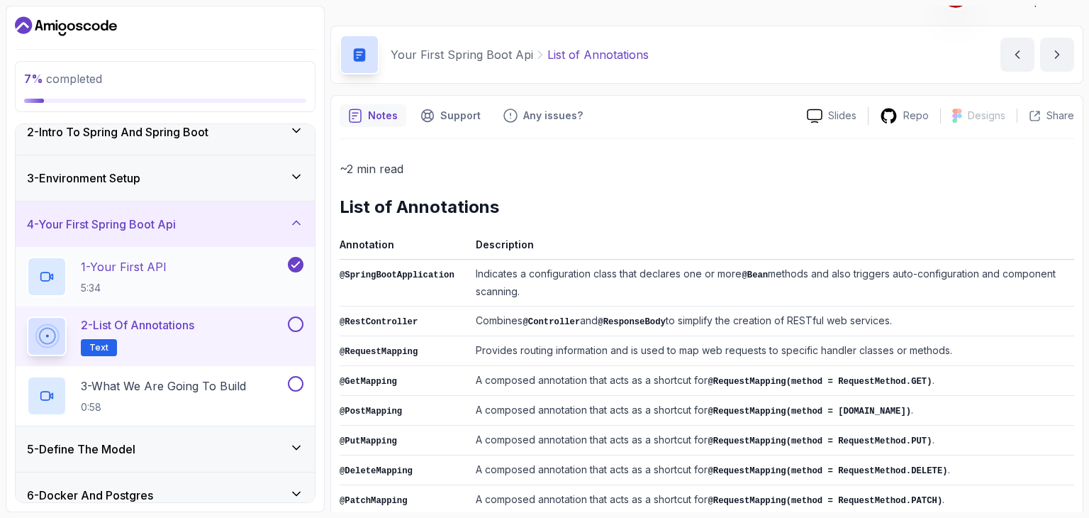
click at [199, 271] on div "1 - Your First API 5:34" at bounding box center [156, 277] width 258 height 40
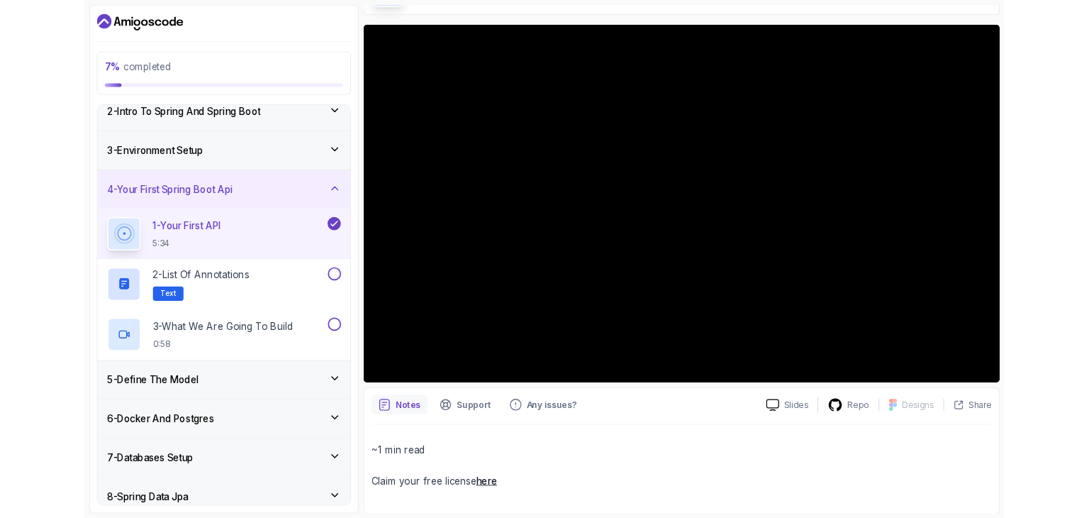
scroll to position [142, 0]
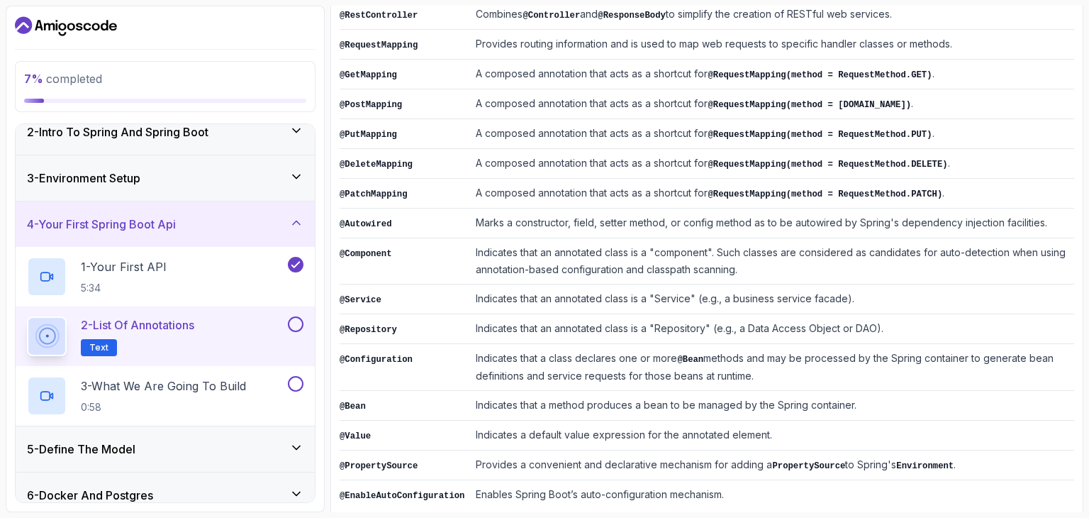
scroll to position [349, 0]
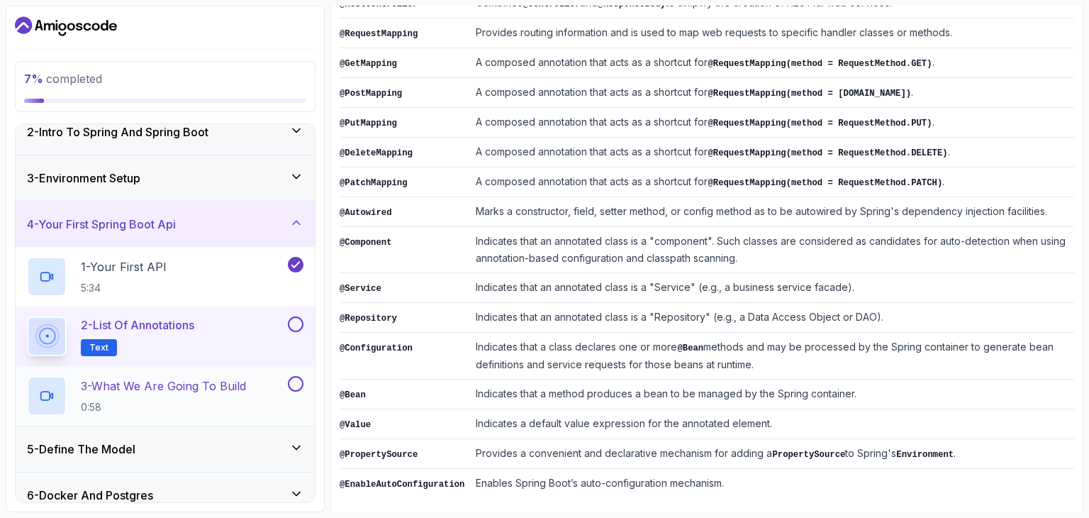
click at [200, 381] on p "3 - What We Are Going To Build" at bounding box center [163, 385] width 165 height 17
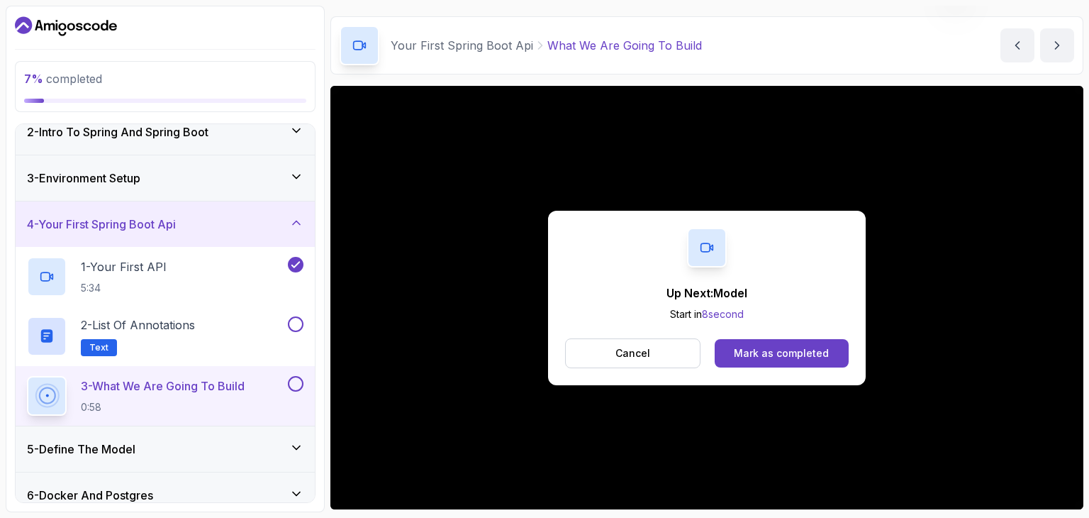
scroll to position [121, 0]
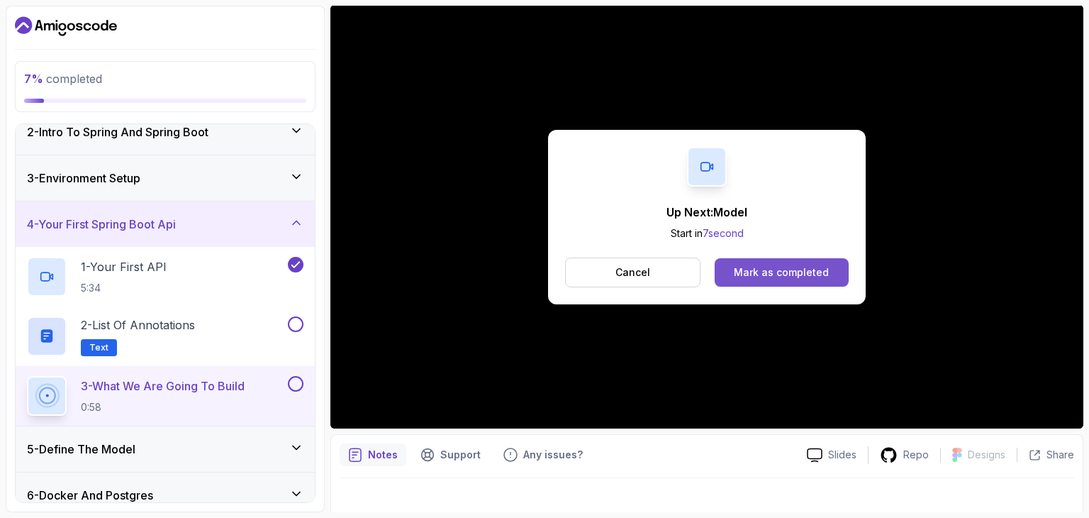
click at [827, 272] on button "Mark as completed" at bounding box center [782, 272] width 134 height 28
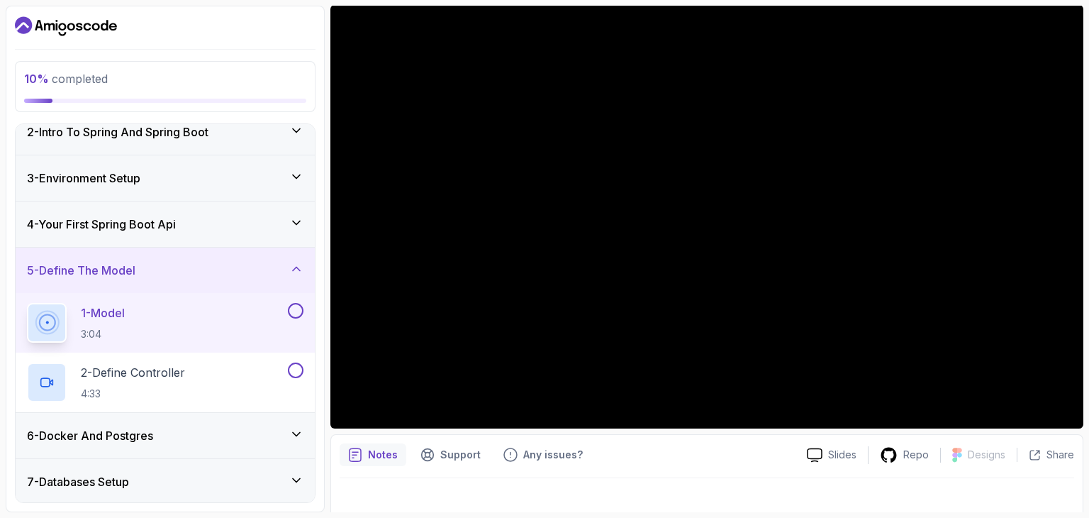
click at [297, 219] on icon at bounding box center [296, 223] width 14 height 14
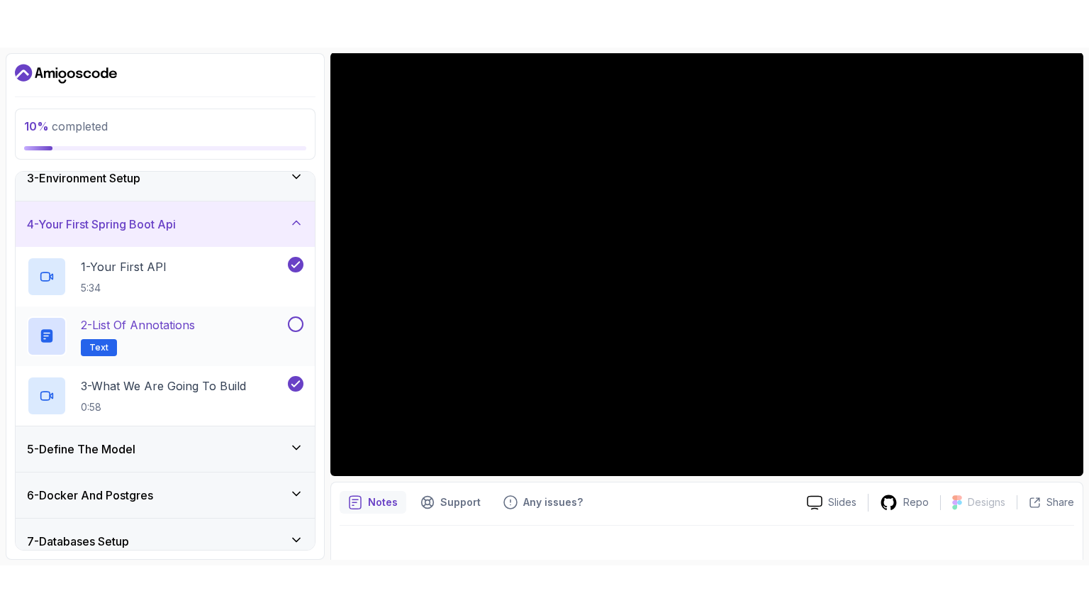
scroll to position [136, 0]
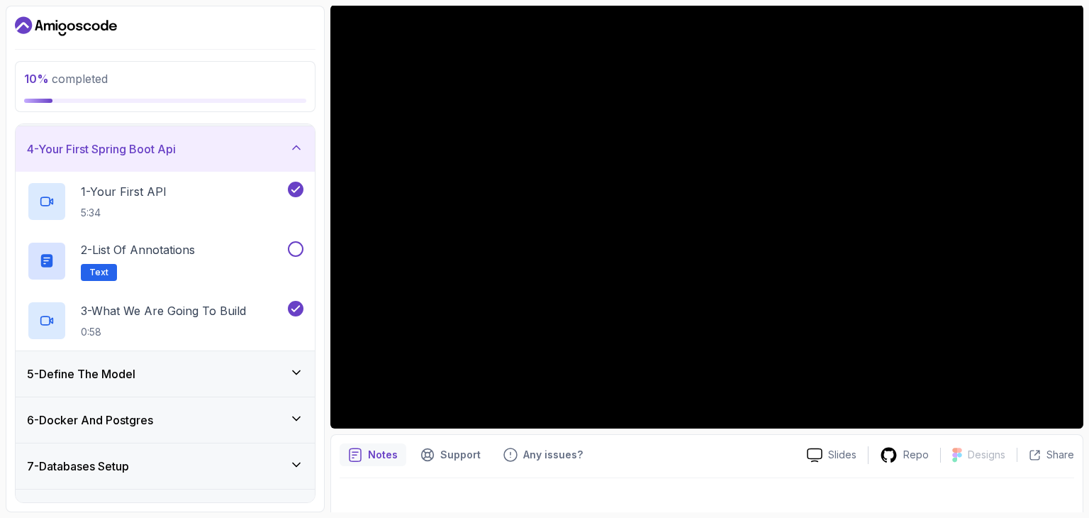
click at [281, 365] on div "5 - Define The Model" at bounding box center [165, 373] width 277 height 17
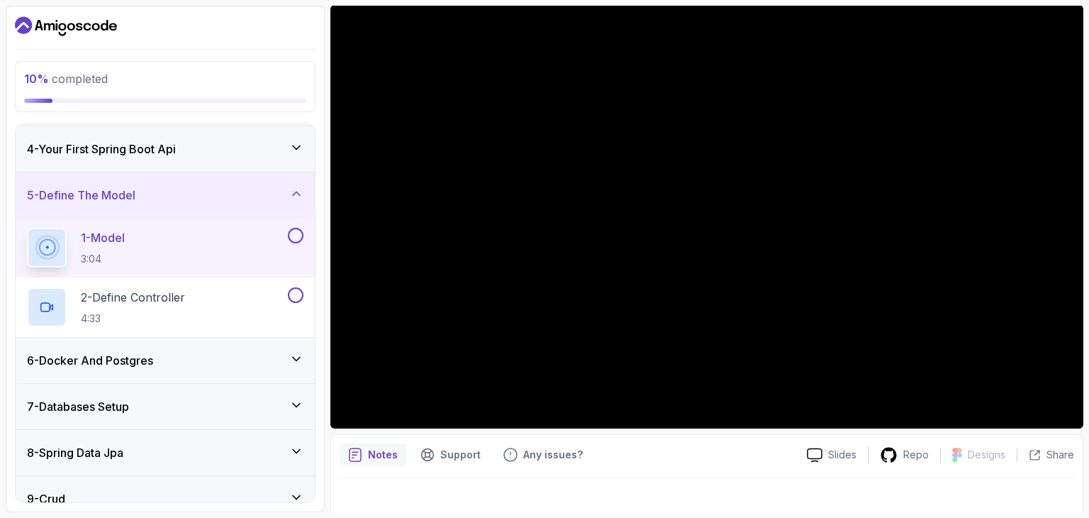
scroll to position [40, 0]
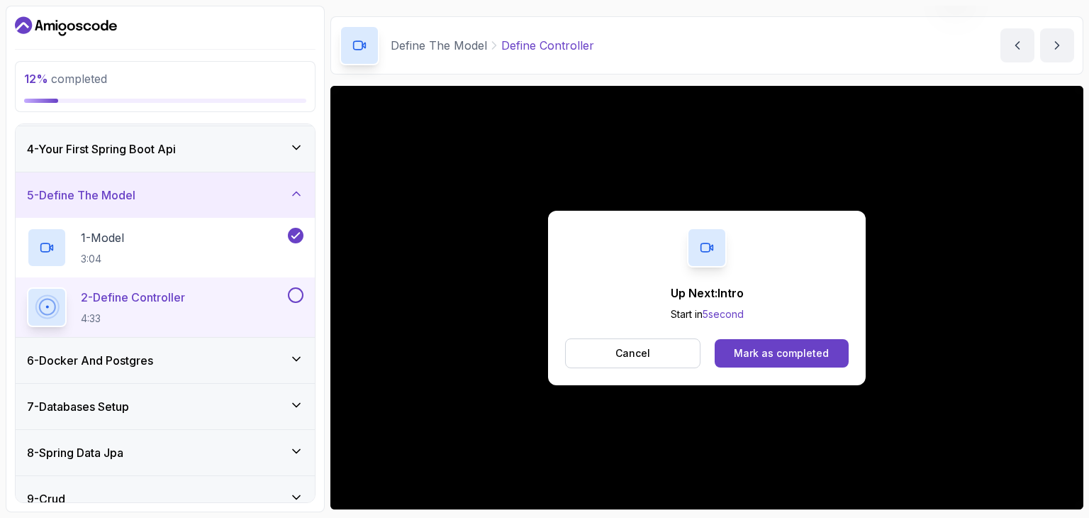
scroll to position [121, 0]
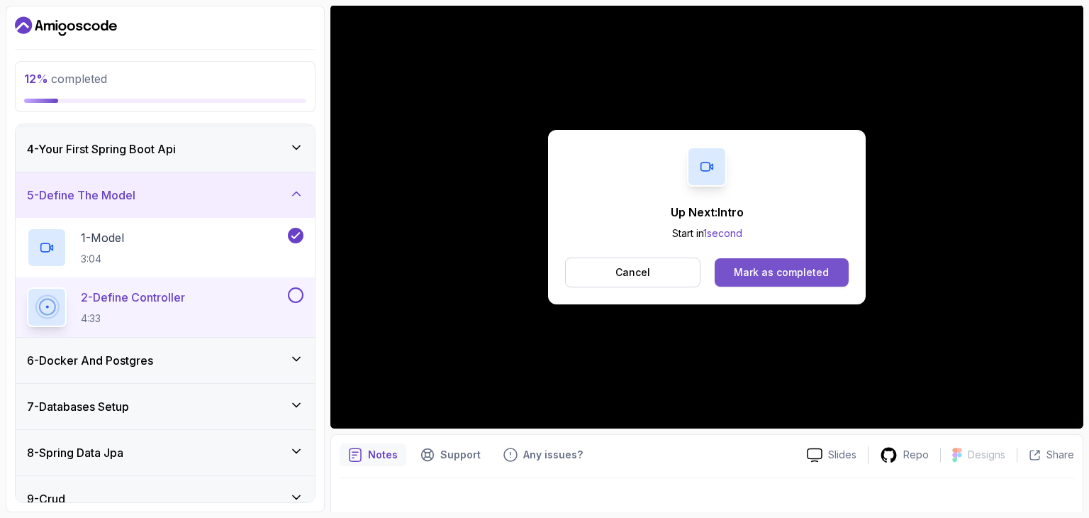
click at [760, 267] on div "Mark as completed" at bounding box center [781, 272] width 95 height 14
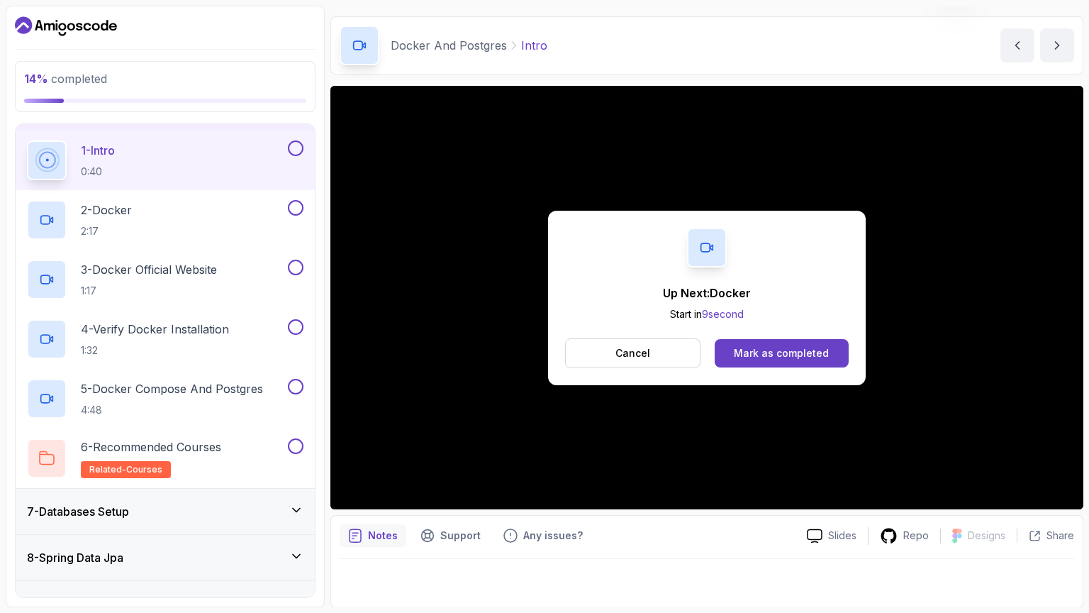
scroll to position [121, 0]
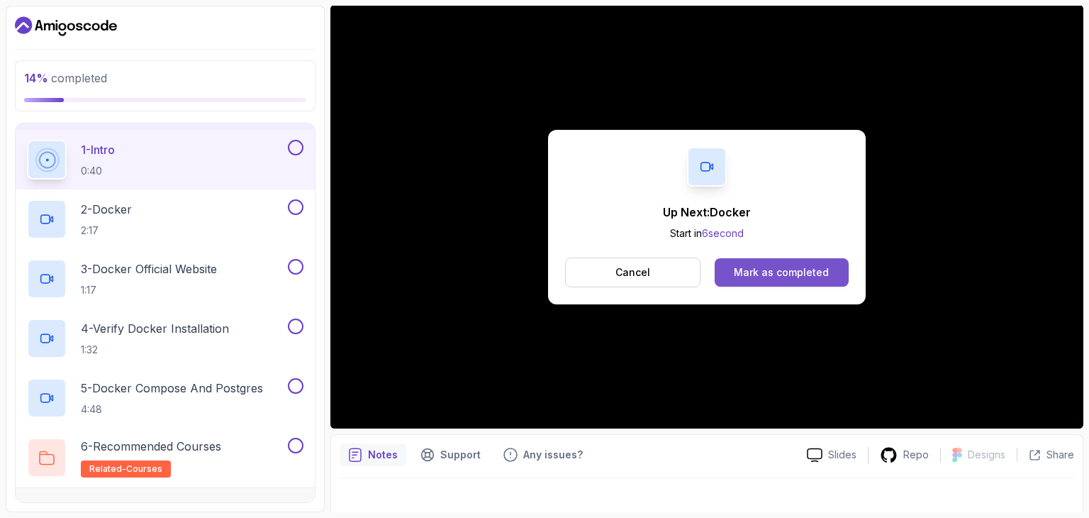
click at [747, 263] on button "Mark as completed" at bounding box center [782, 272] width 134 height 28
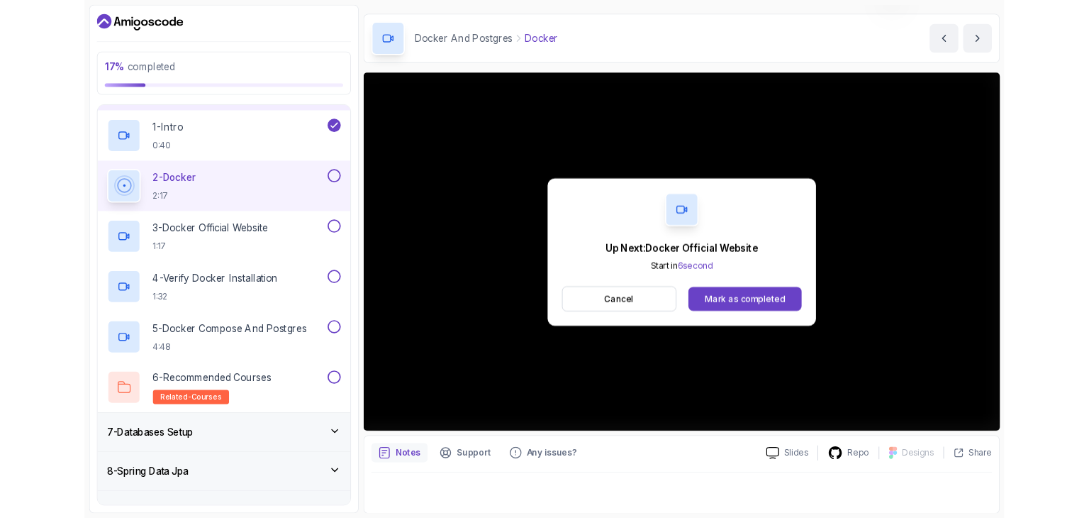
scroll to position [121, 0]
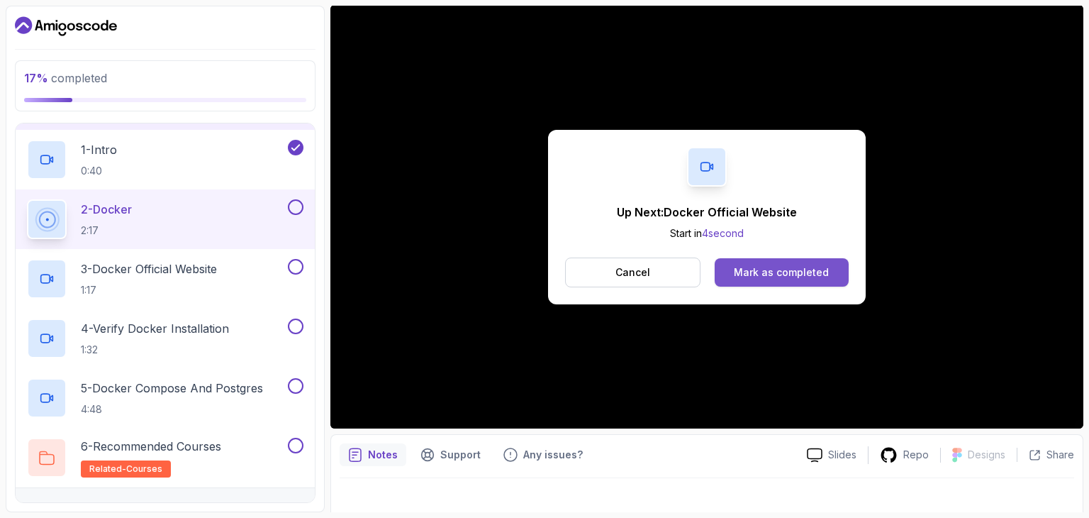
click at [772, 277] on div "Mark as completed" at bounding box center [781, 272] width 95 height 14
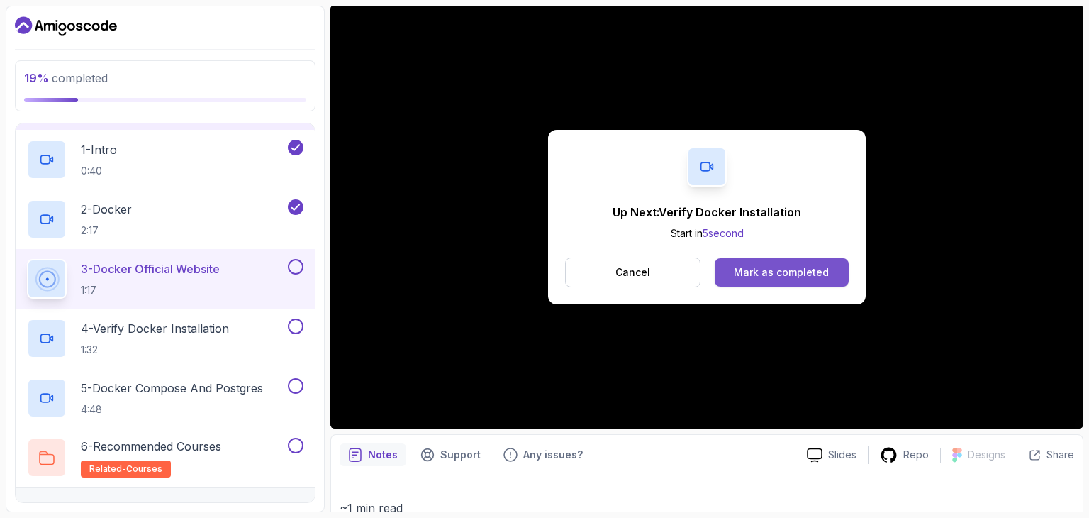
click at [786, 269] on div "Mark as completed" at bounding box center [781, 272] width 95 height 14
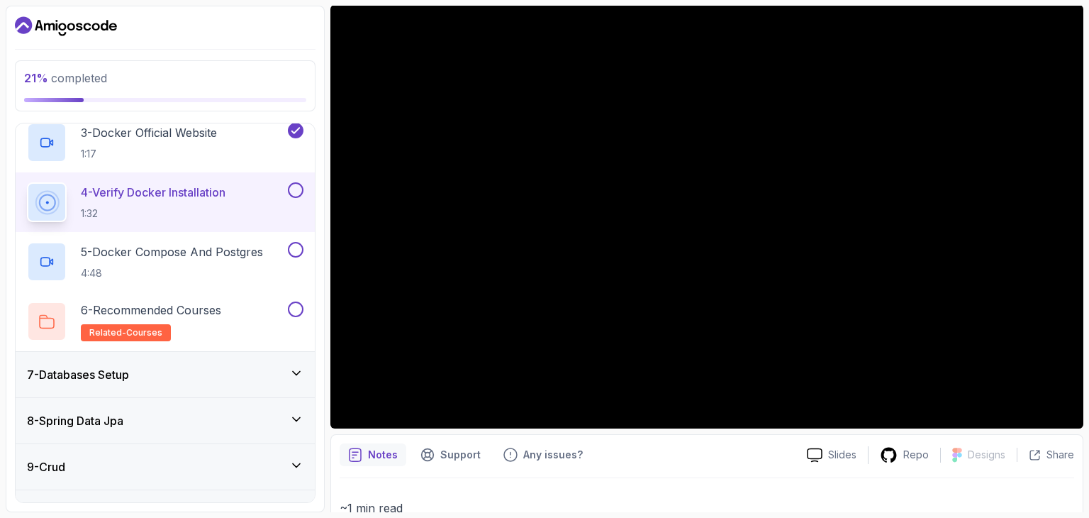
scroll to position [406, 0]
click at [288, 362] on div "7 - Databases Setup" at bounding box center [165, 374] width 299 height 45
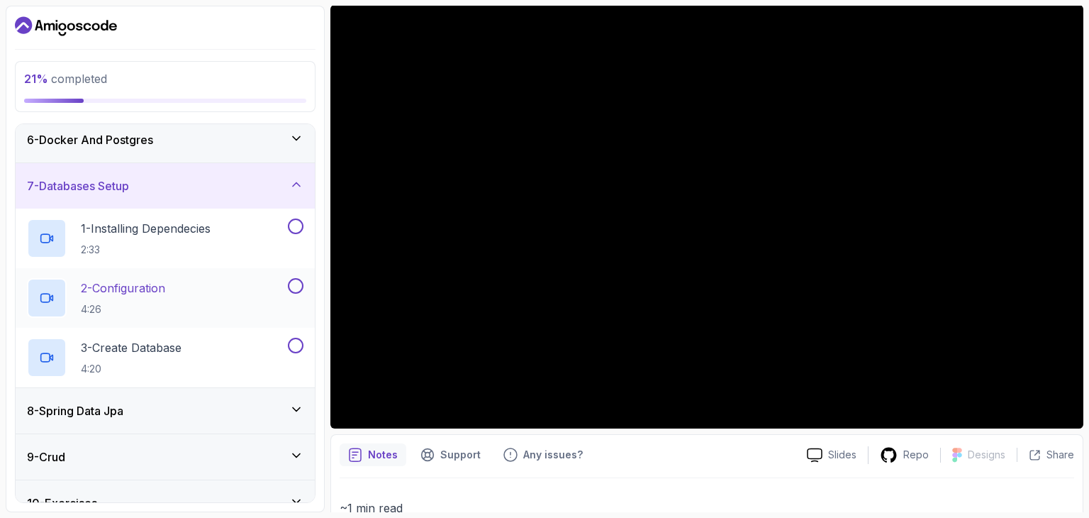
scroll to position [280, 0]
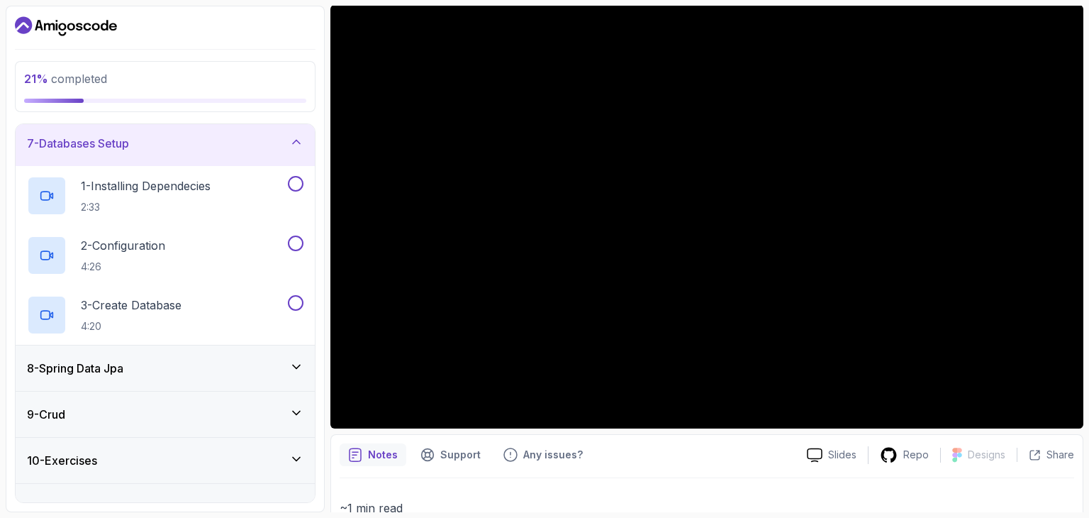
click at [289, 362] on div "8 - Spring Data Jpa" at bounding box center [165, 367] width 277 height 17
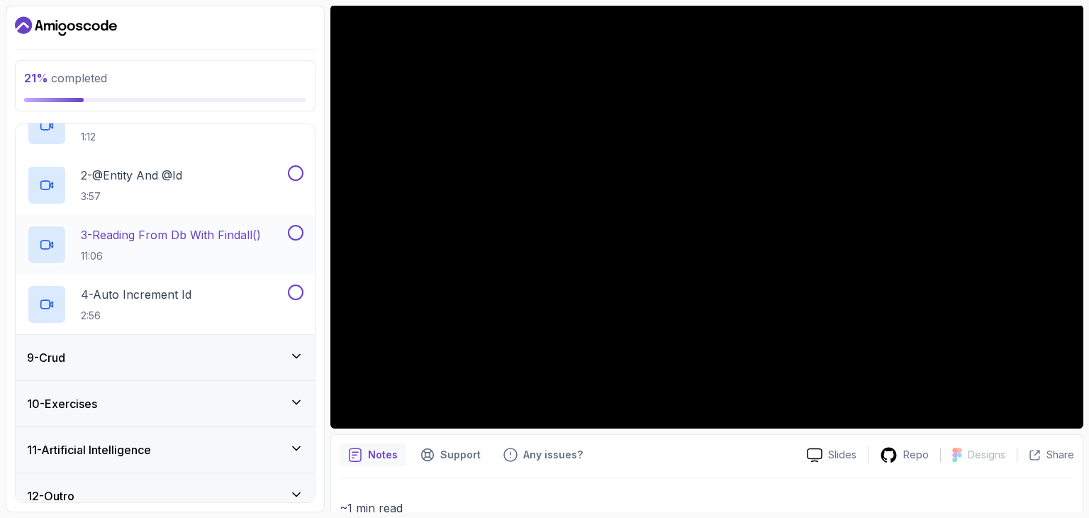
scroll to position [410, 0]
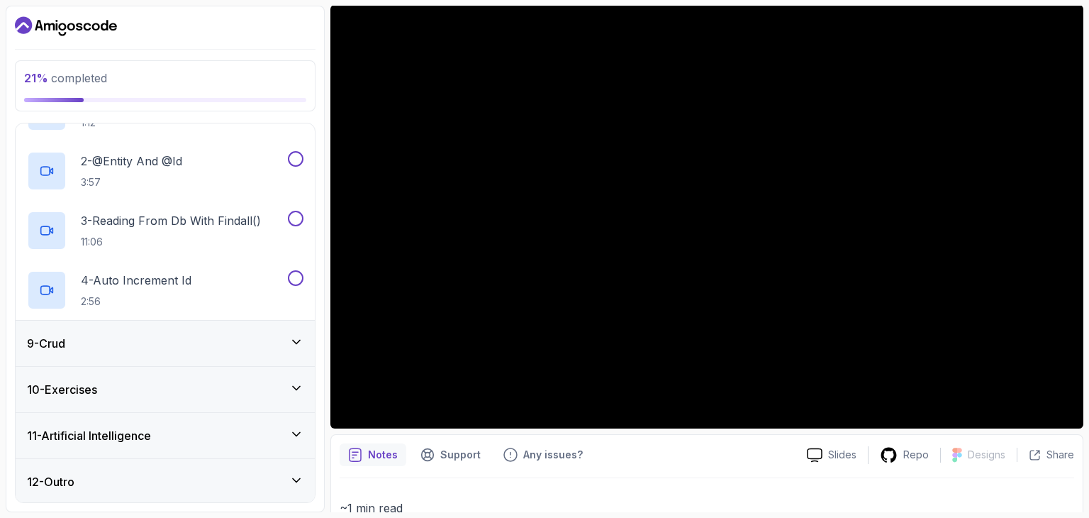
click at [298, 340] on icon at bounding box center [296, 342] width 7 height 4
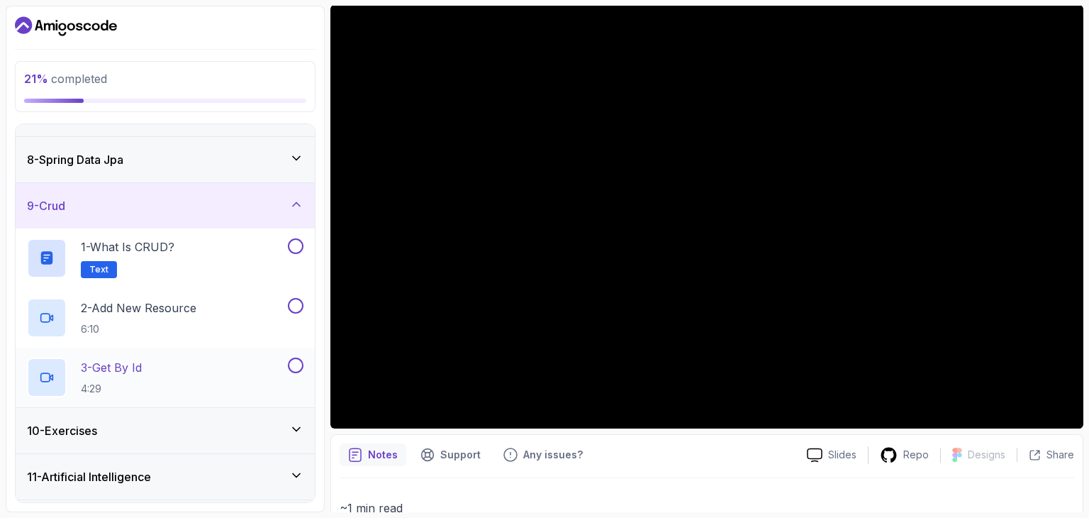
scroll to position [350, 0]
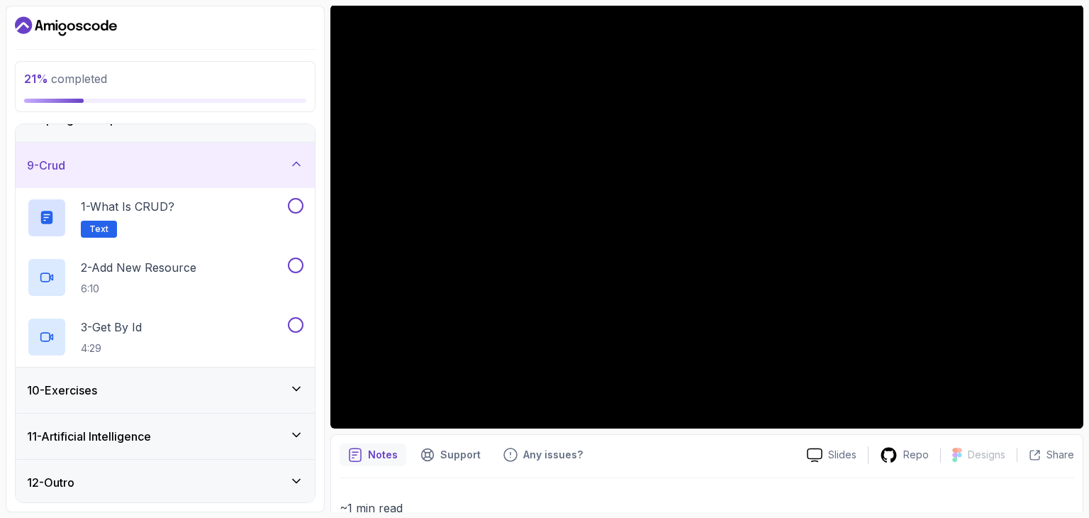
click at [301, 378] on div "10 - Exercises" at bounding box center [165, 389] width 299 height 45
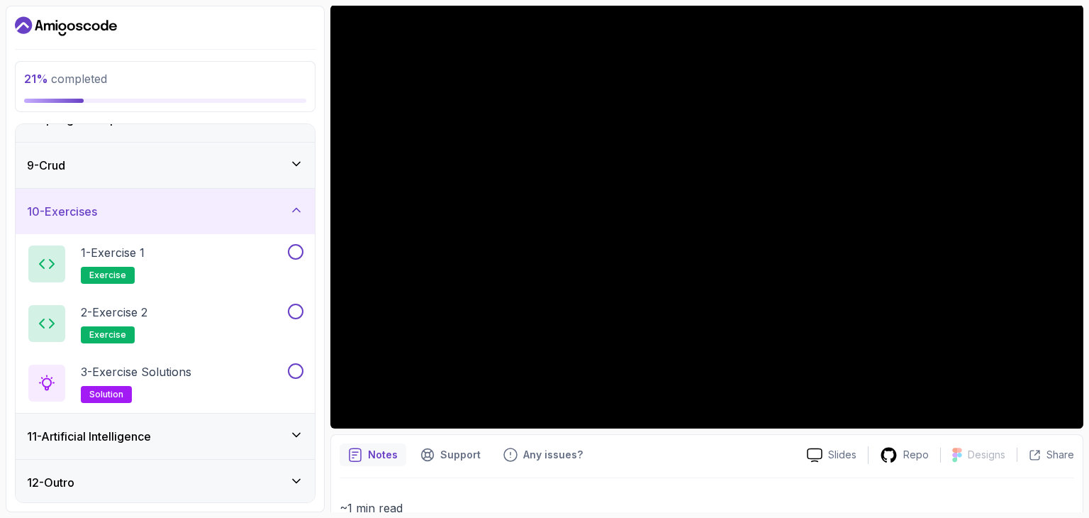
click at [297, 208] on icon at bounding box center [296, 210] width 7 height 4
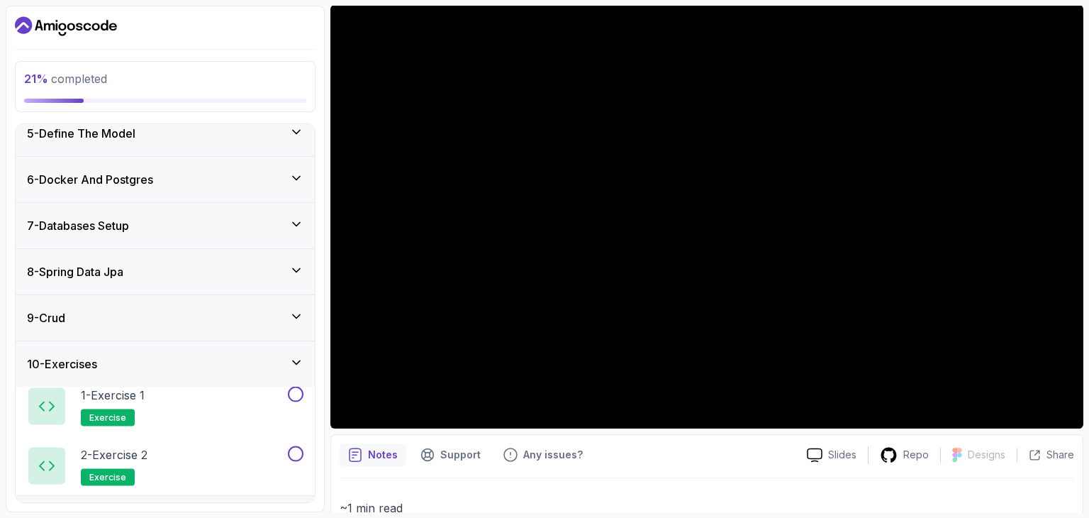
scroll to position [172, 0]
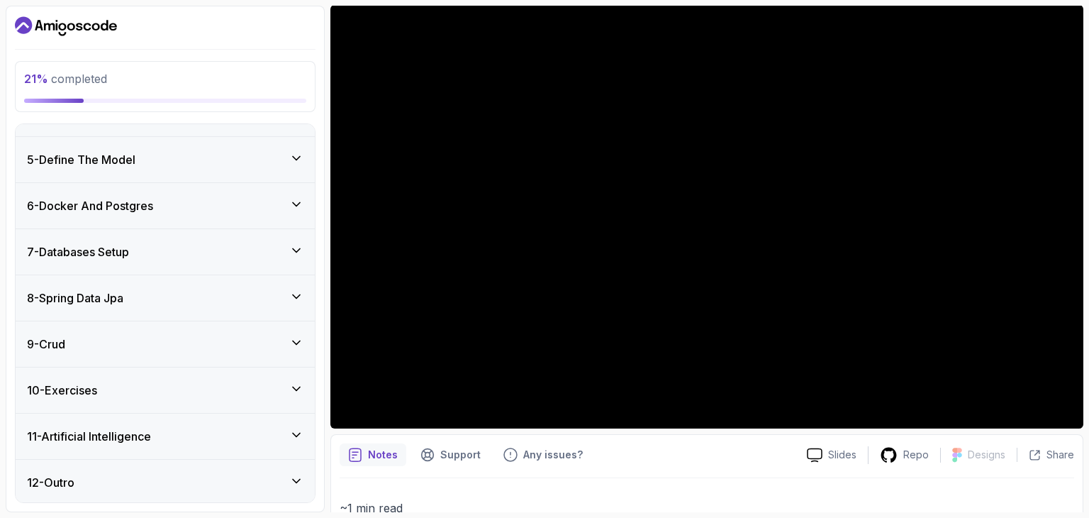
click at [288, 433] on div "11 - Artificial Intelligence" at bounding box center [165, 436] width 277 height 17
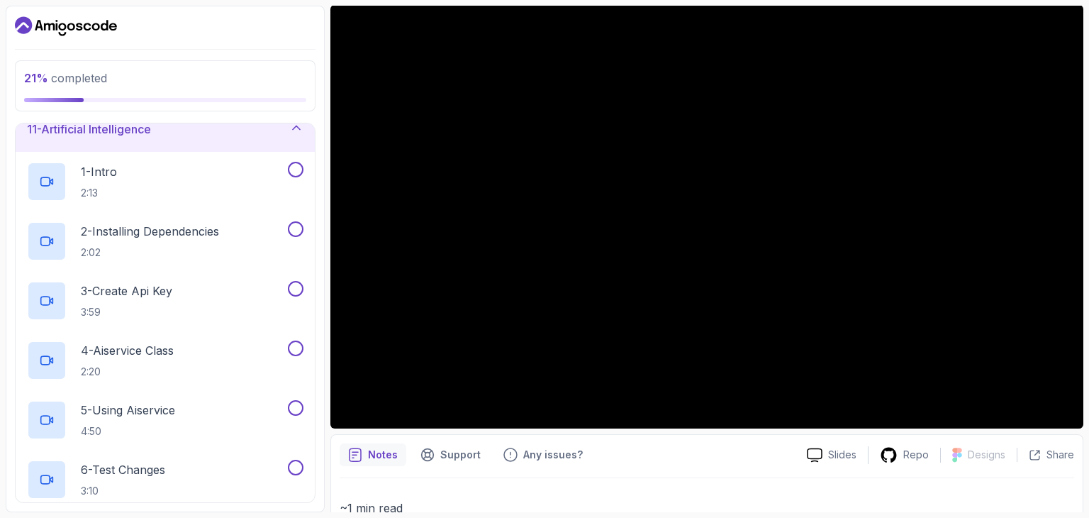
scroll to position [589, 0]
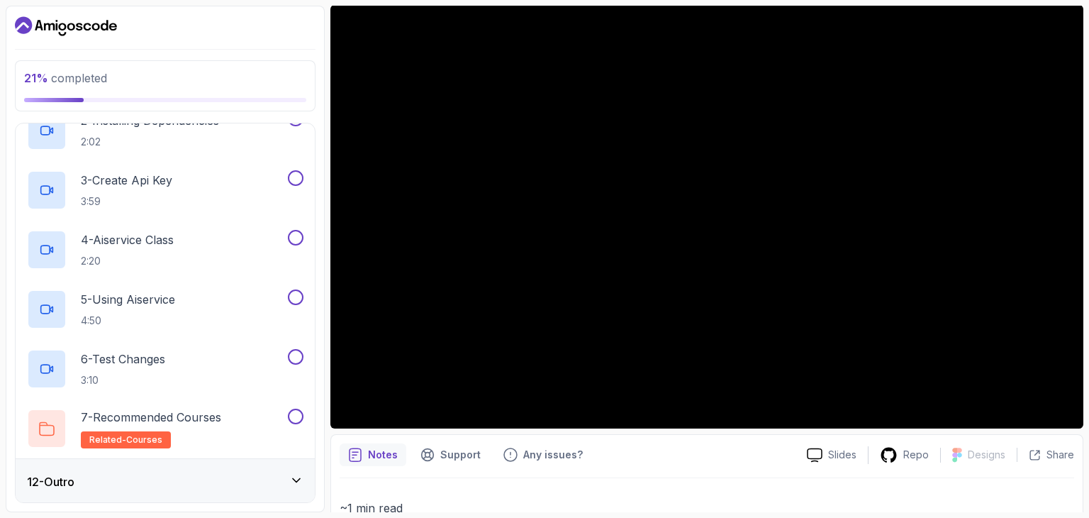
click at [228, 496] on div "12 - Outro" at bounding box center [165, 481] width 299 height 45
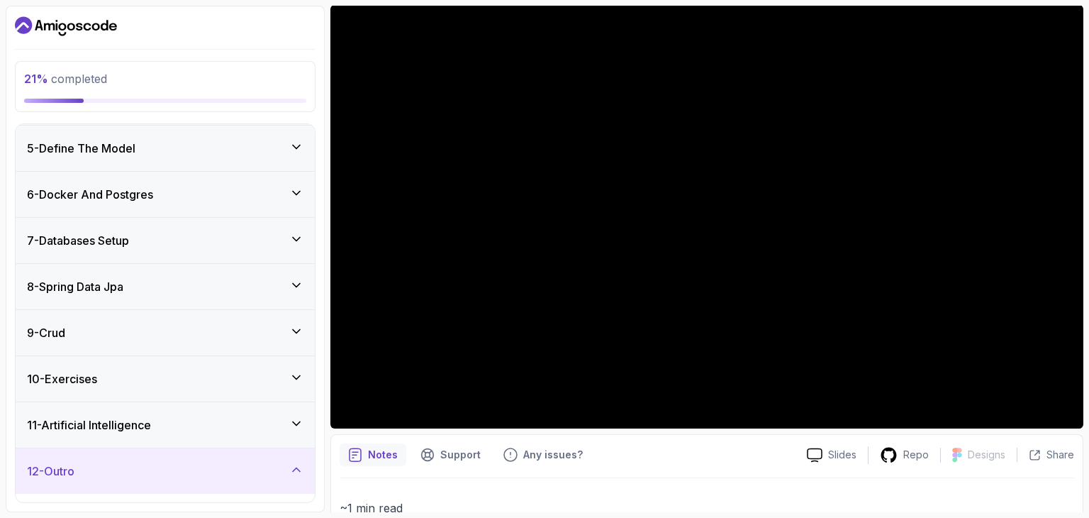
scroll to position [91, 0]
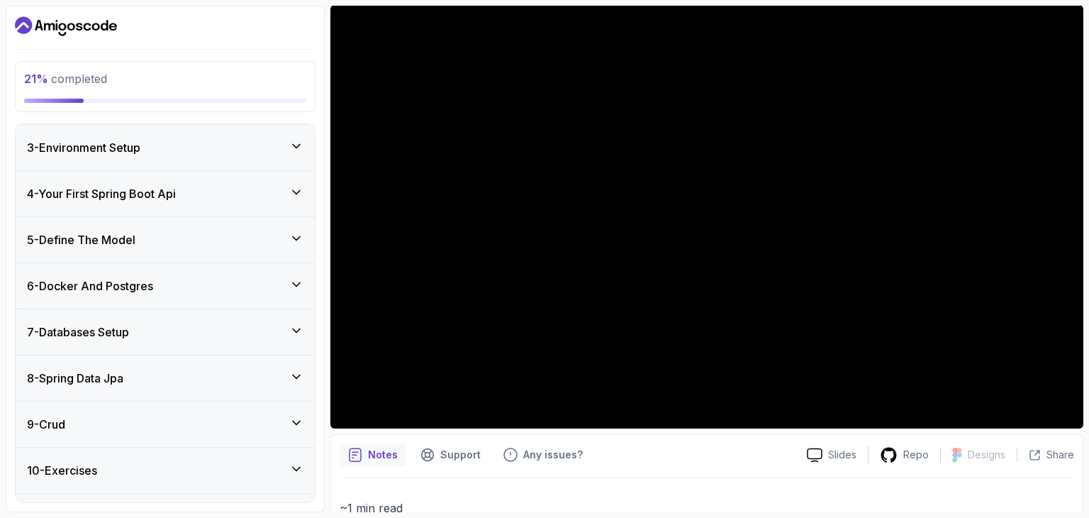
click at [204, 277] on div "6 - Docker And Postgres" at bounding box center [165, 285] width 277 height 17
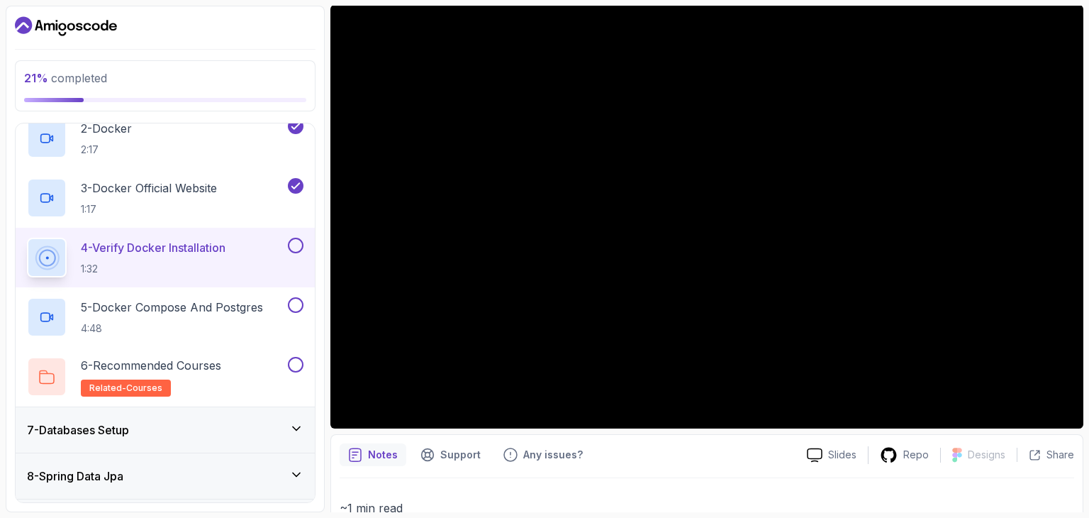
scroll to position [351, 0]
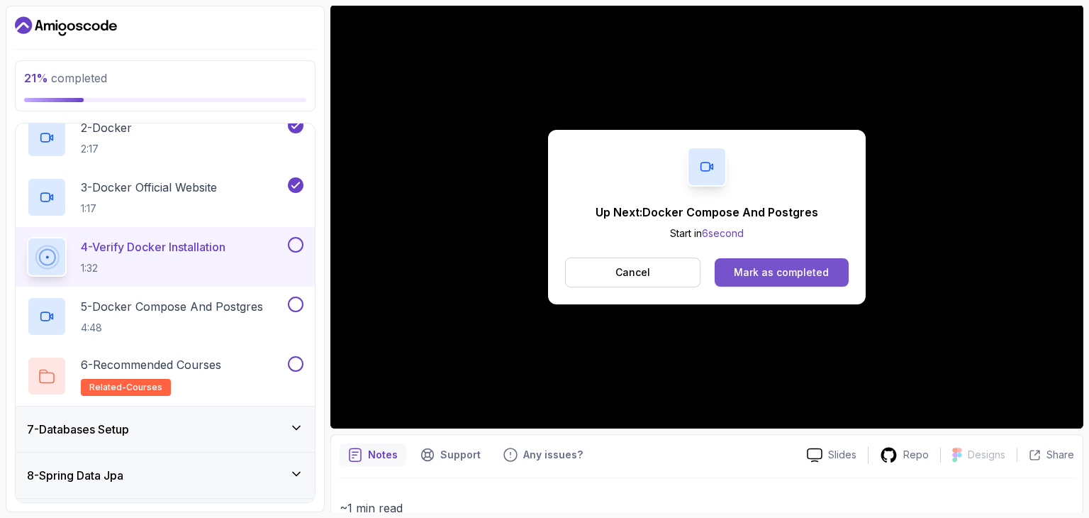
click at [791, 274] on div "Mark as completed" at bounding box center [781, 272] width 95 height 14
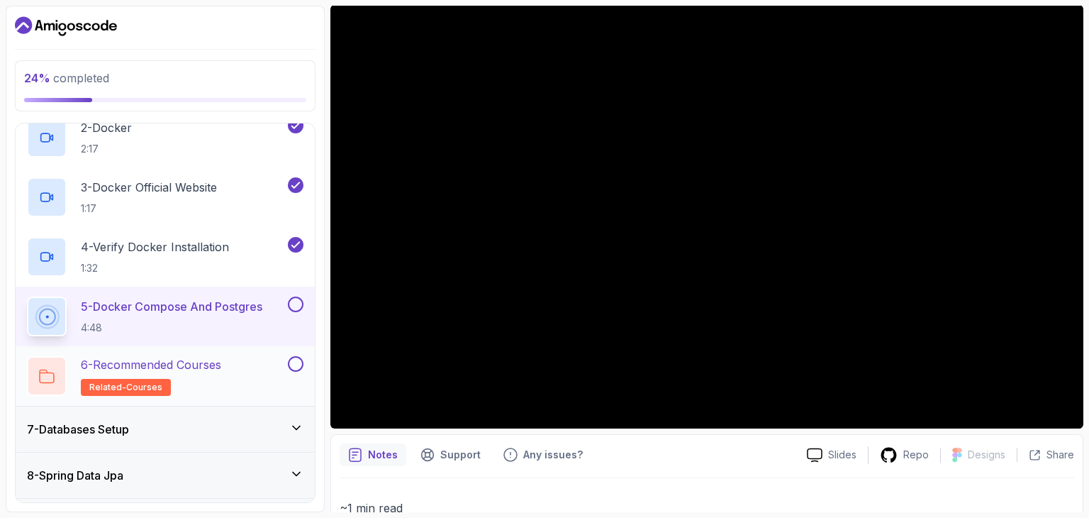
click at [177, 379] on h2 "6 - Recommended Courses related-courses" at bounding box center [151, 376] width 140 height 40
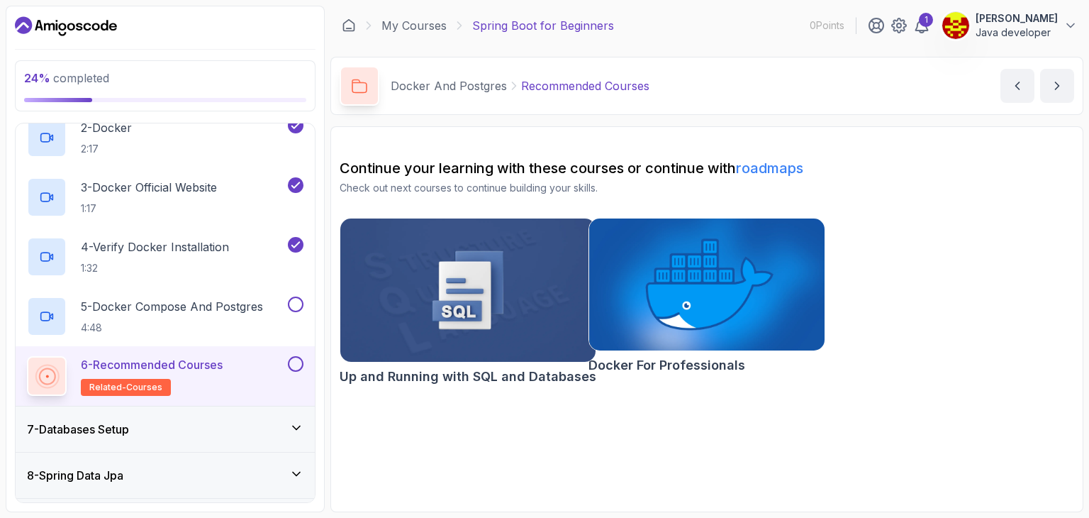
click at [664, 356] on h2 "Docker For Professionals" at bounding box center [667, 365] width 157 height 20
click at [479, 321] on img at bounding box center [468, 290] width 268 height 150
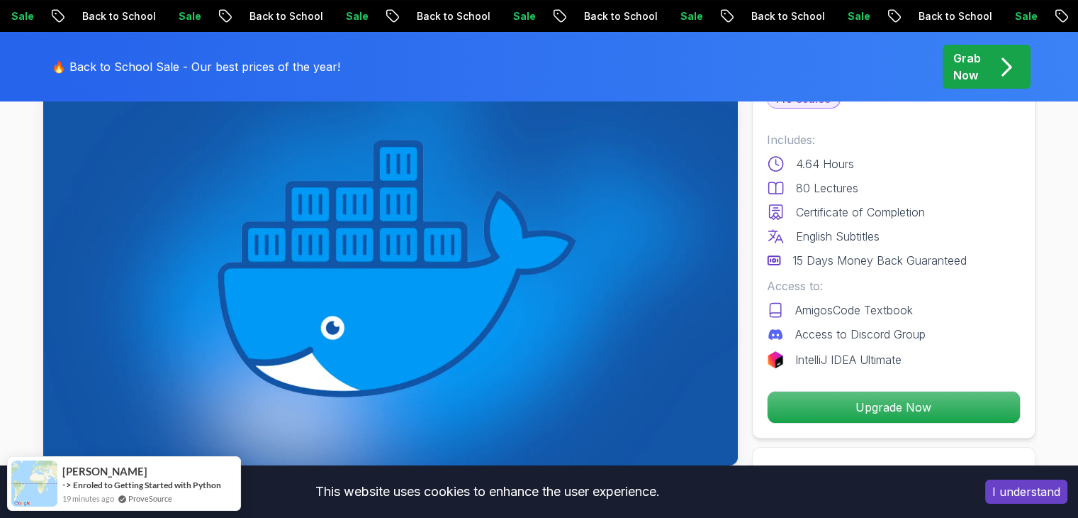
scroll to position [122, 0]
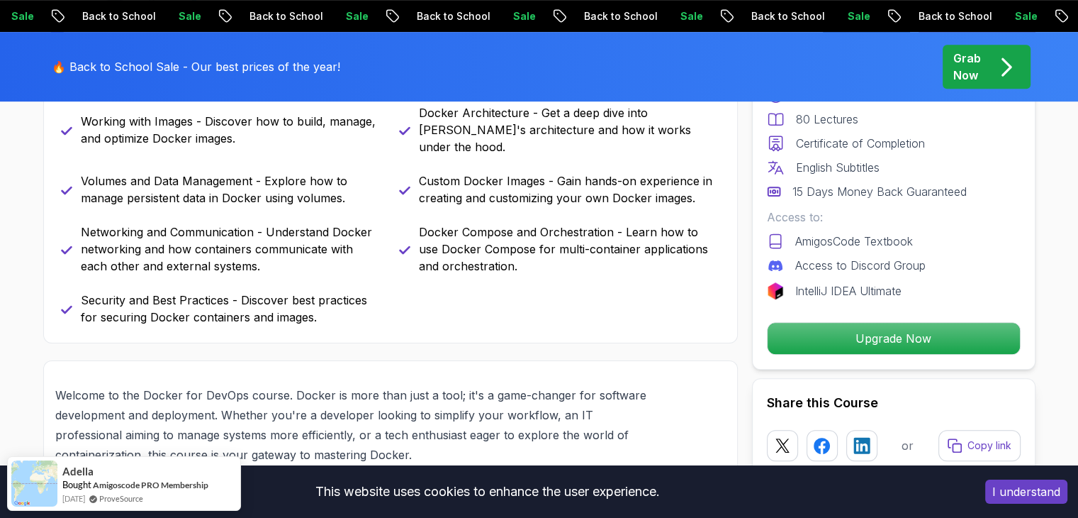
scroll to position [774, 0]
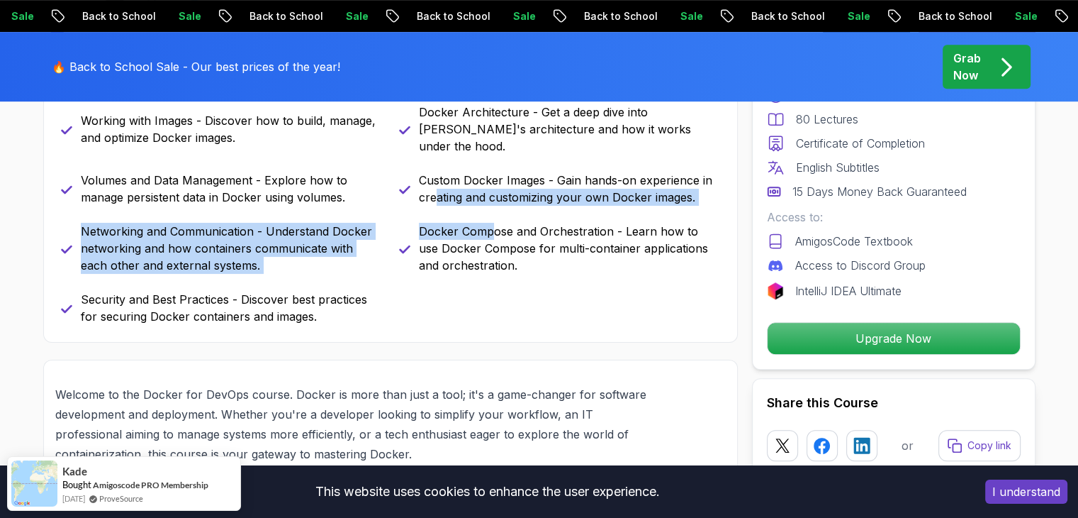
drag, startPoint x: 494, startPoint y: 237, endPoint x: 408, endPoint y: 221, distance: 87.2
click at [408, 221] on div "Docker - Understand the basics of Docker and its role in modern software develo…" at bounding box center [390, 188] width 659 height 272
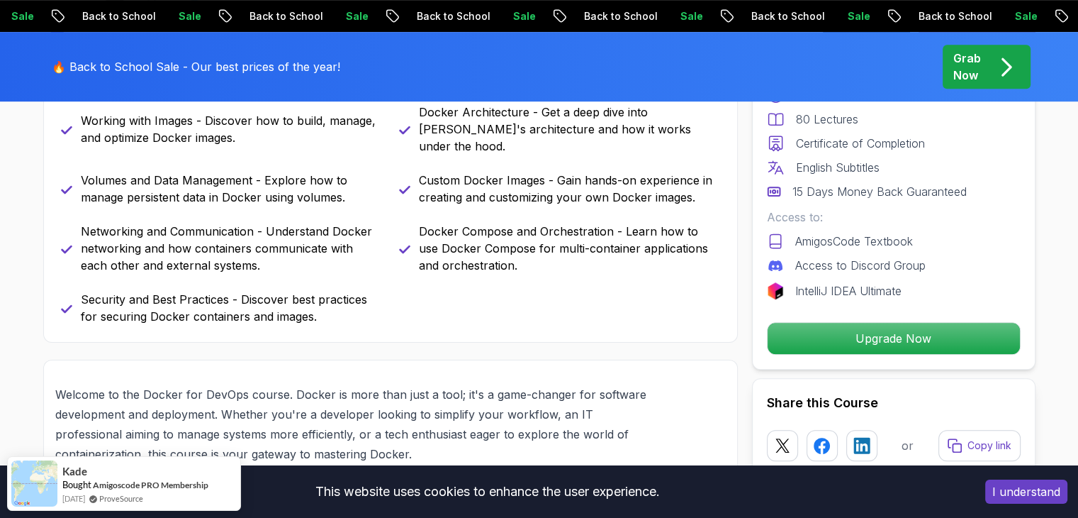
click at [489, 298] on div "Docker - Understand the basics of Docker and its role in modern software develo…" at bounding box center [390, 188] width 659 height 272
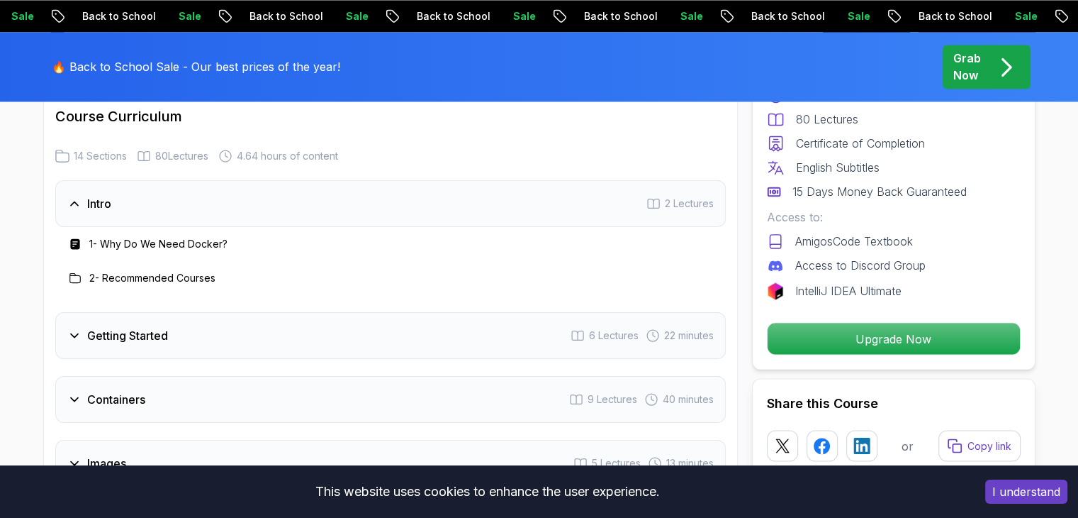
scroll to position [2407, 0]
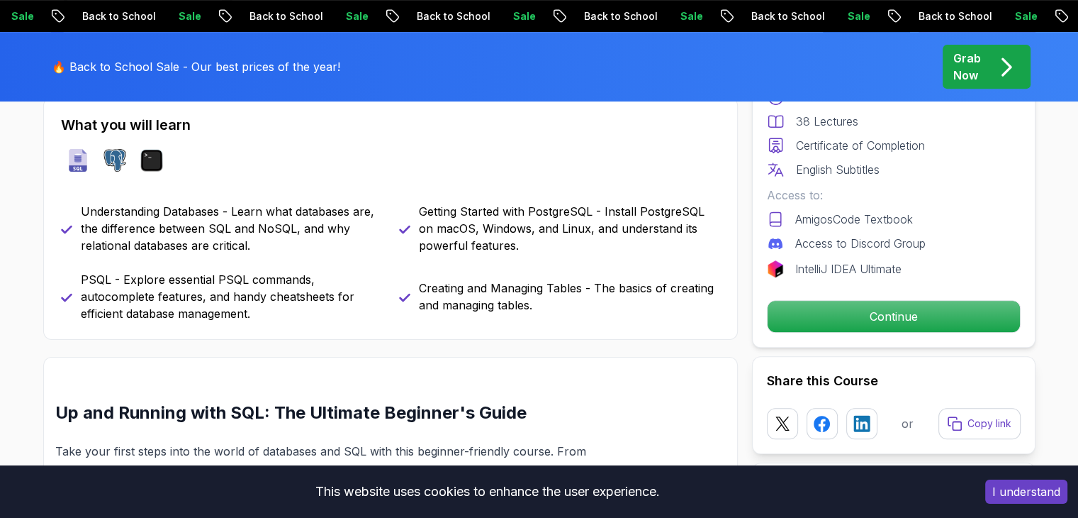
scroll to position [624, 0]
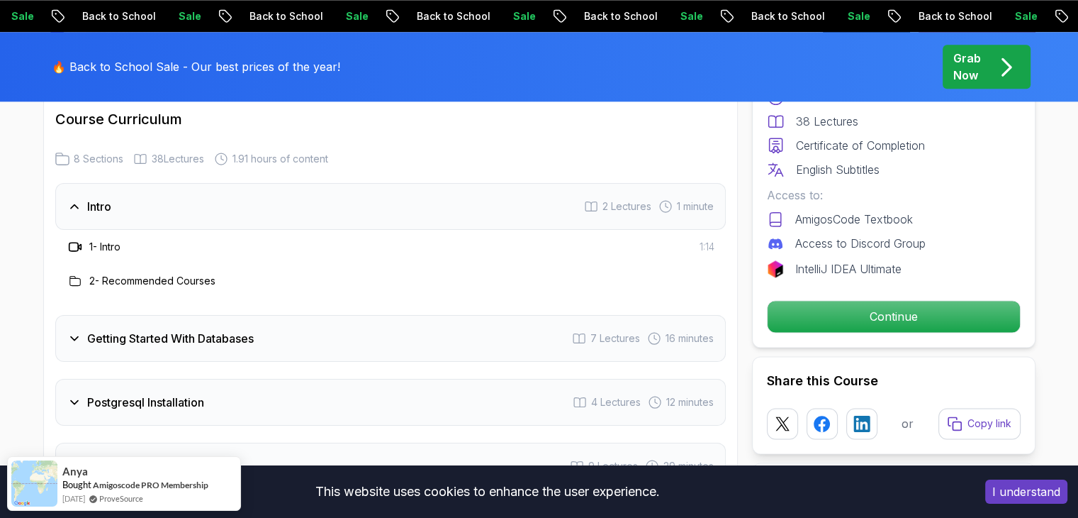
scroll to position [1767, 0]
click at [309, 341] on div "Getting Started With Databases 7 Lectures 16 minutes" at bounding box center [390, 337] width 671 height 47
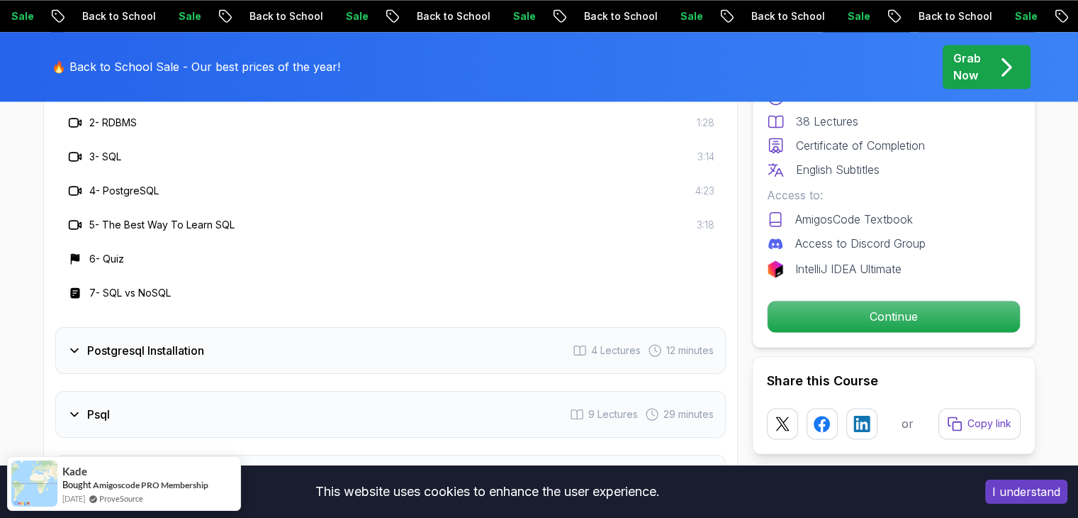
scroll to position [1988, 0]
click at [294, 345] on div "Postgresql Installation 4 Lectures 12 minutes" at bounding box center [390, 350] width 671 height 47
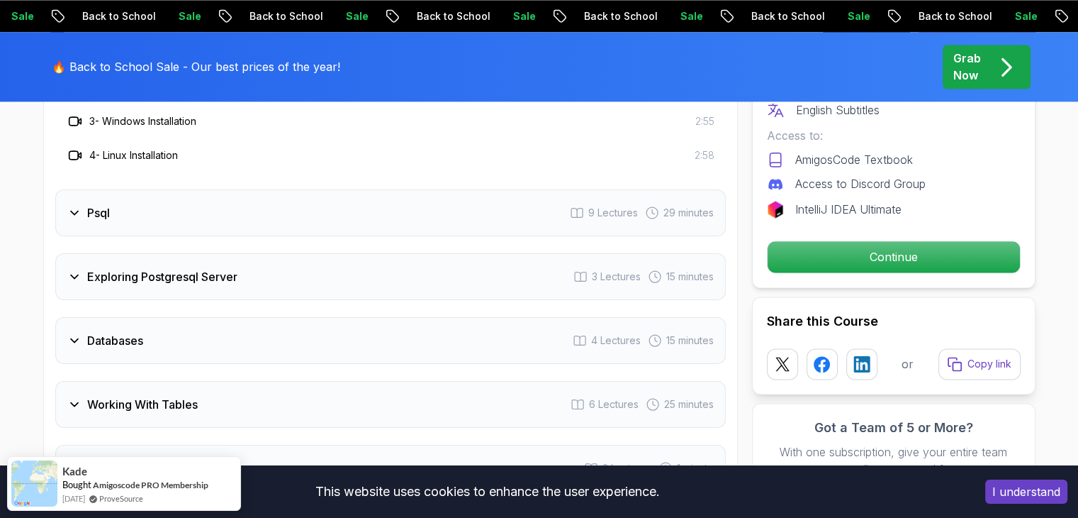
scroll to position [2095, 0]
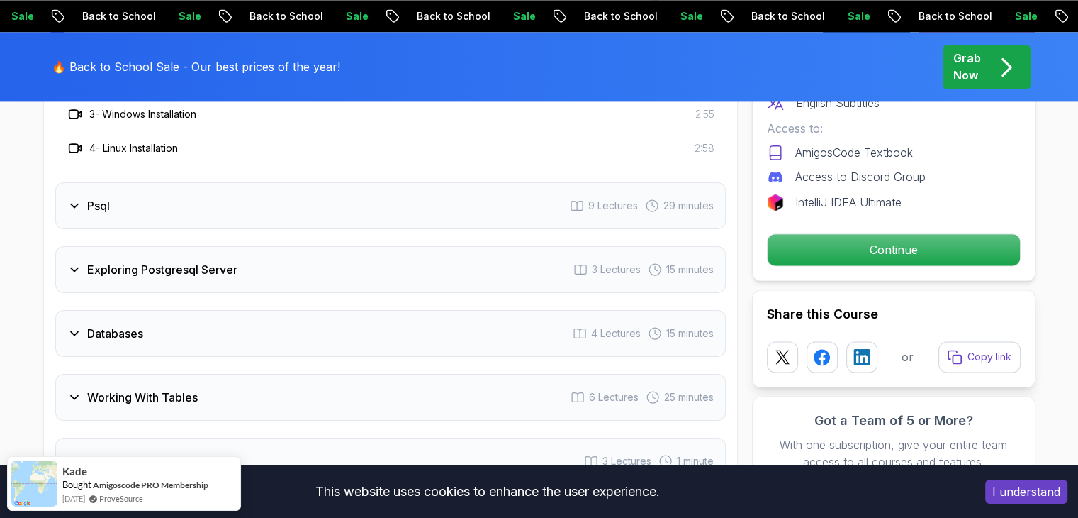
click at [247, 324] on div "Databases 4 Lectures 15 minutes" at bounding box center [390, 333] width 671 height 47
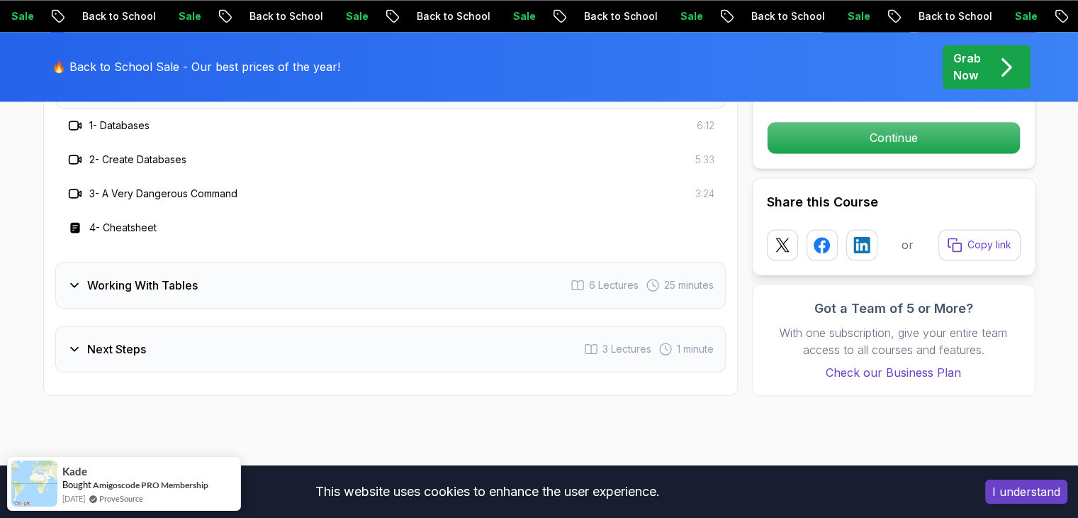
scroll to position [2211, 0]
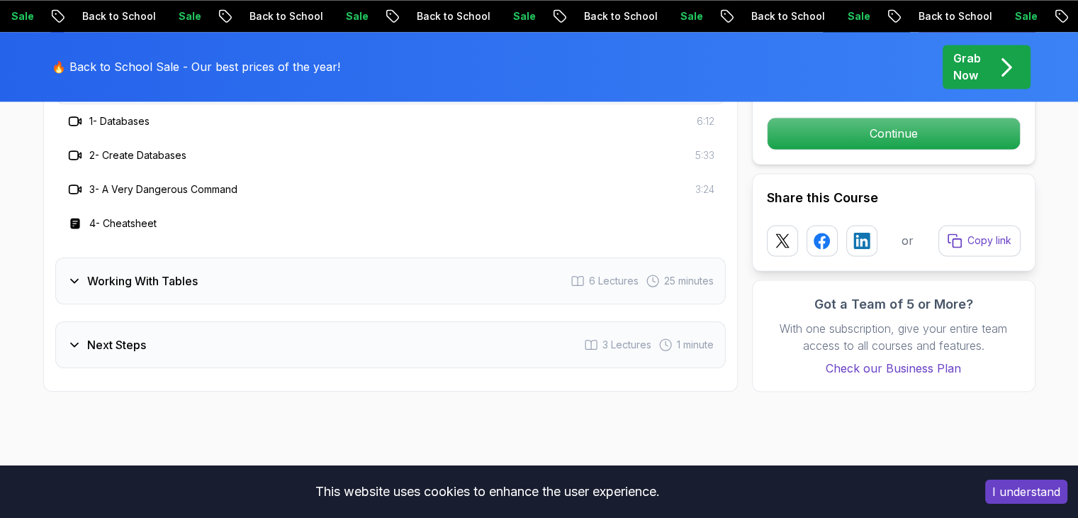
click at [210, 328] on div "Next Steps 3 Lectures 1 minute" at bounding box center [390, 344] width 671 height 47
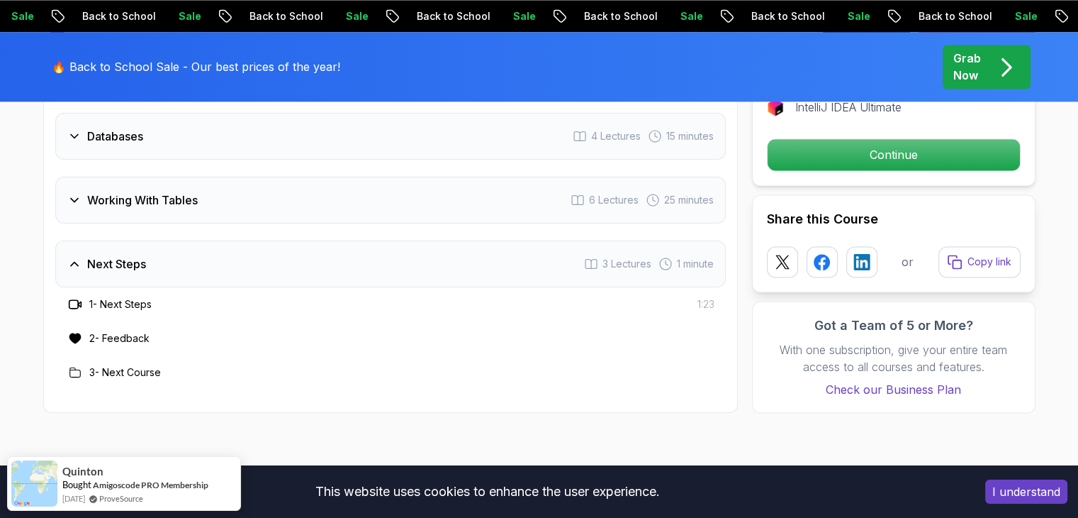
scroll to position [2153, 0]
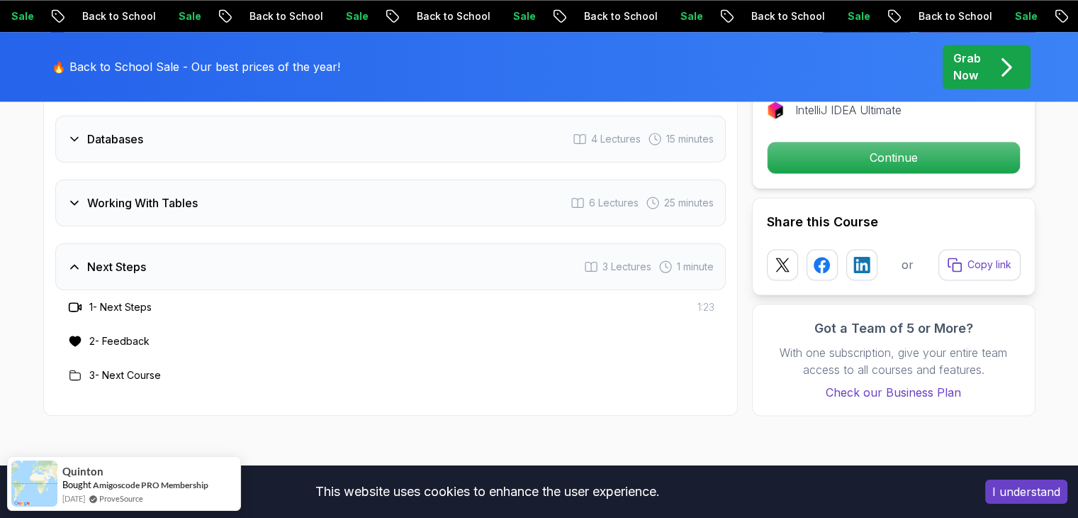
click at [197, 204] on h3 "Working With Tables" at bounding box center [142, 202] width 111 height 17
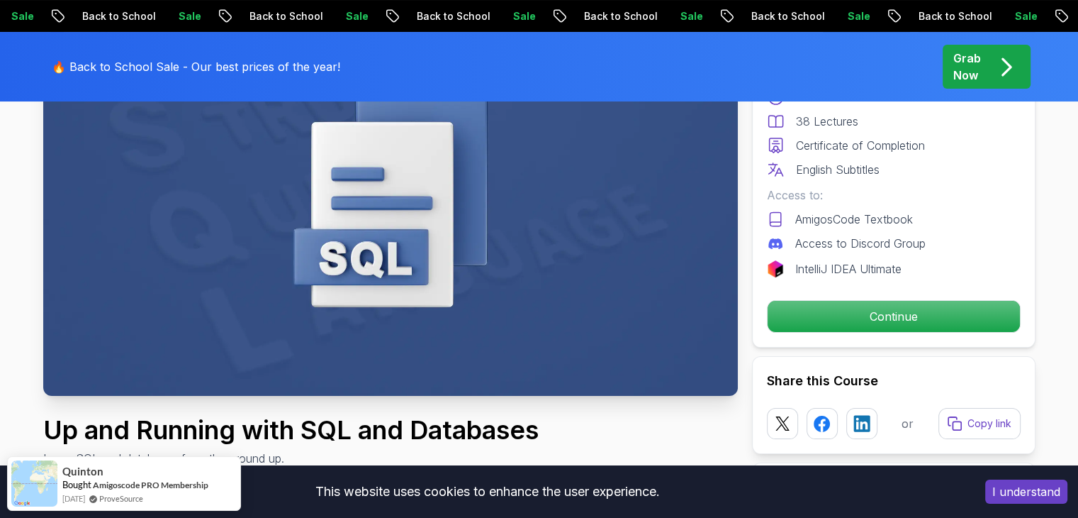
scroll to position [216, 0]
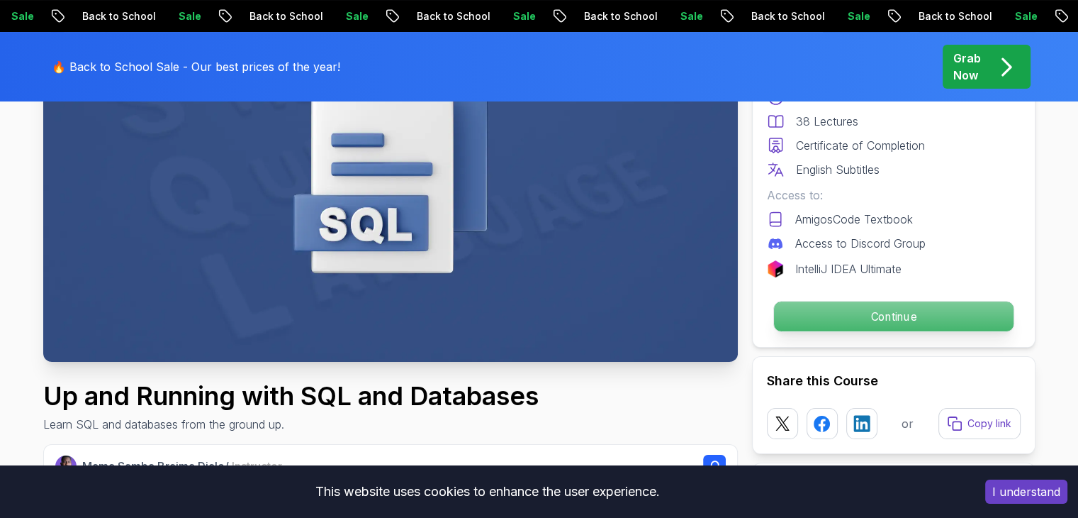
click at [858, 318] on p "Continue" at bounding box center [894, 316] width 240 height 30
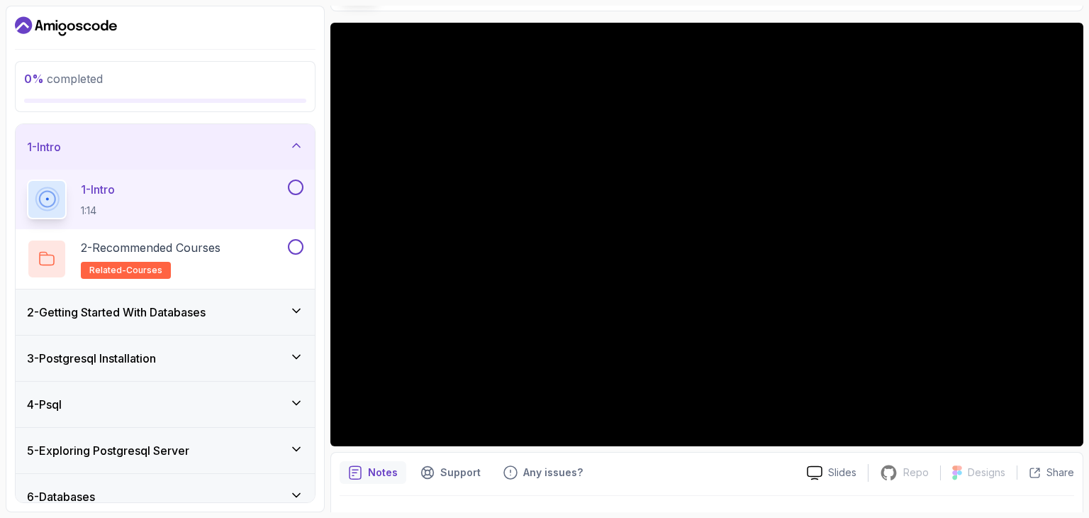
scroll to position [108, 0]
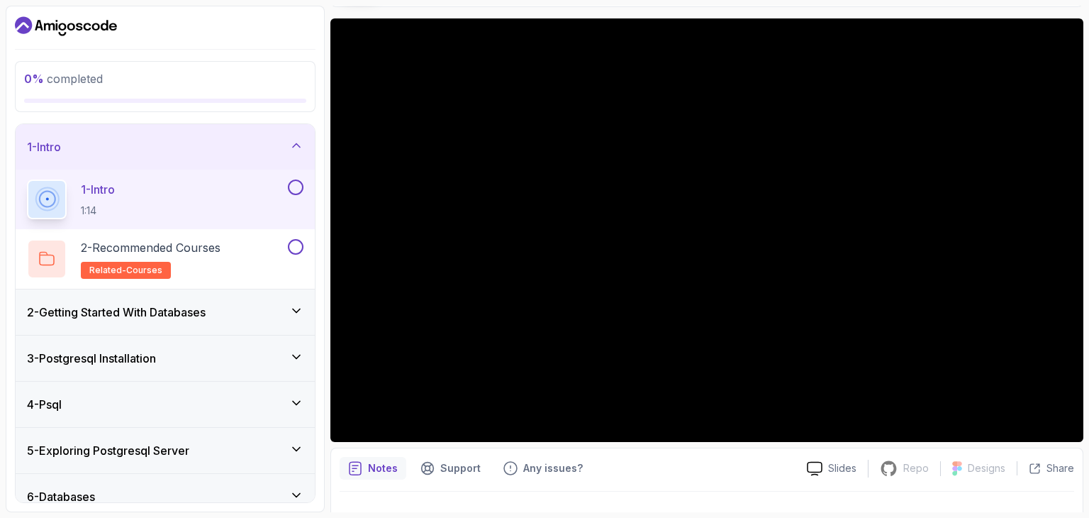
click at [292, 393] on div "4 - Psql" at bounding box center [165, 403] width 299 height 45
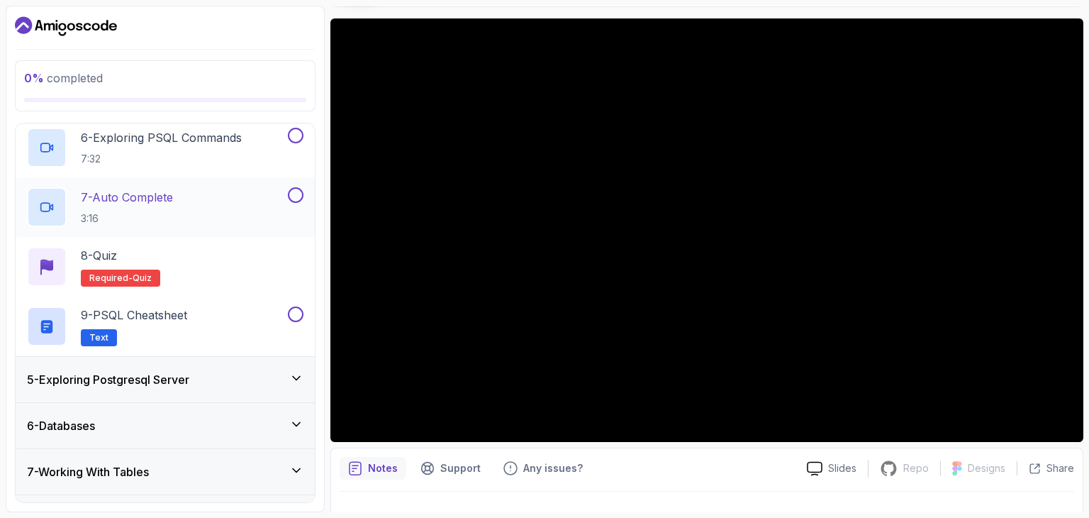
scroll to position [524, 0]
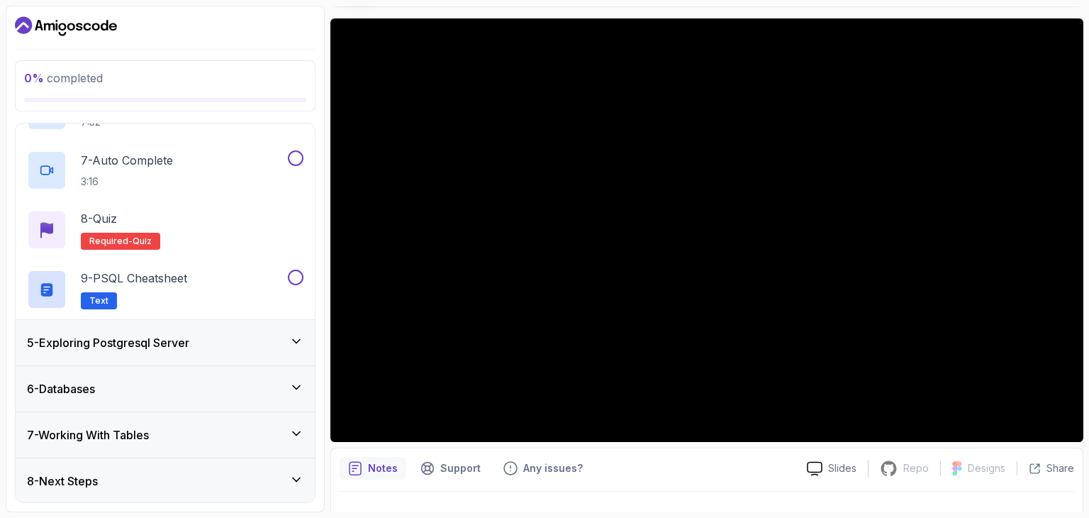
click at [187, 356] on div "5 - Exploring Postgresql Server" at bounding box center [165, 342] width 299 height 45
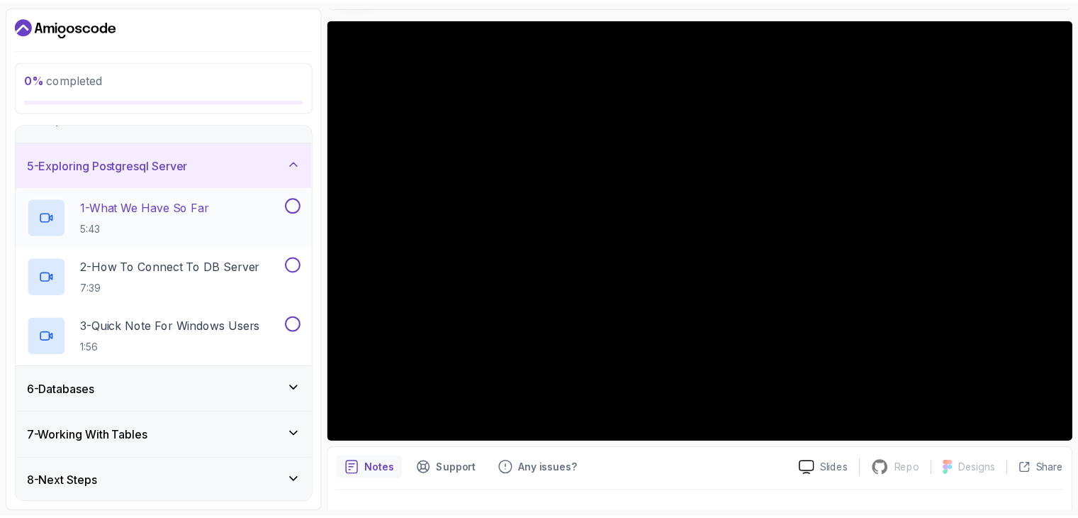
scroll to position [0, 0]
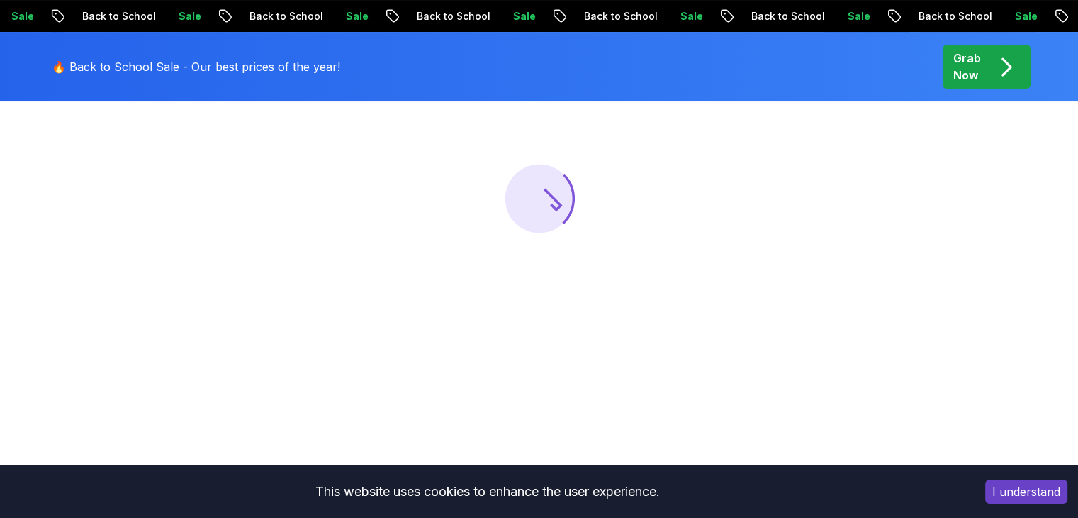
scroll to position [216, 0]
